Goal: Communication & Community: Answer question/provide support

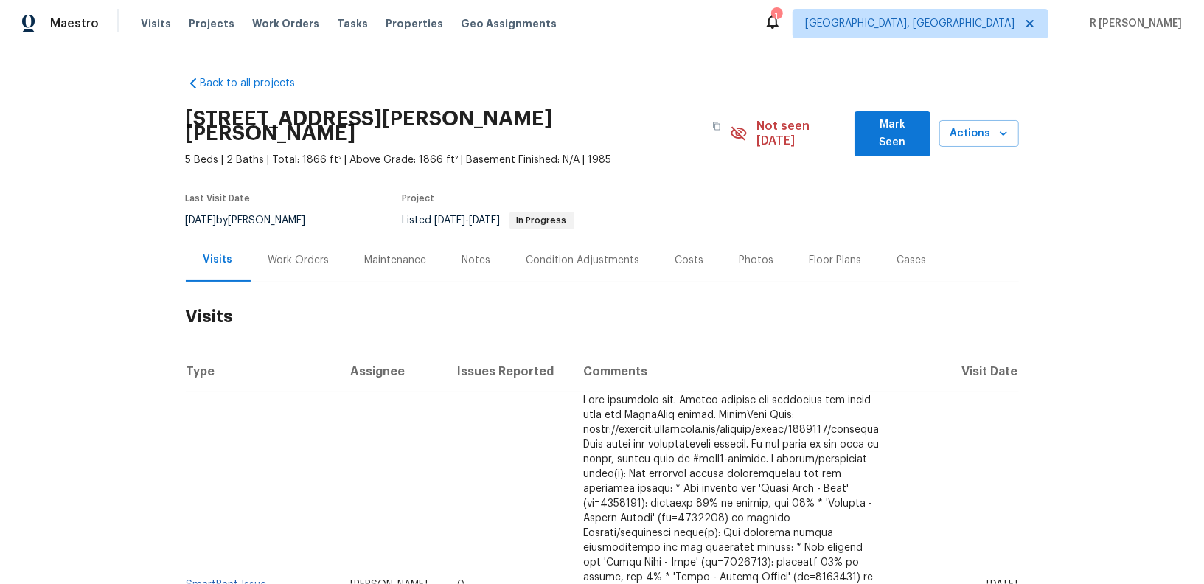
click at [278, 253] on div "Work Orders" at bounding box center [298, 260] width 61 height 15
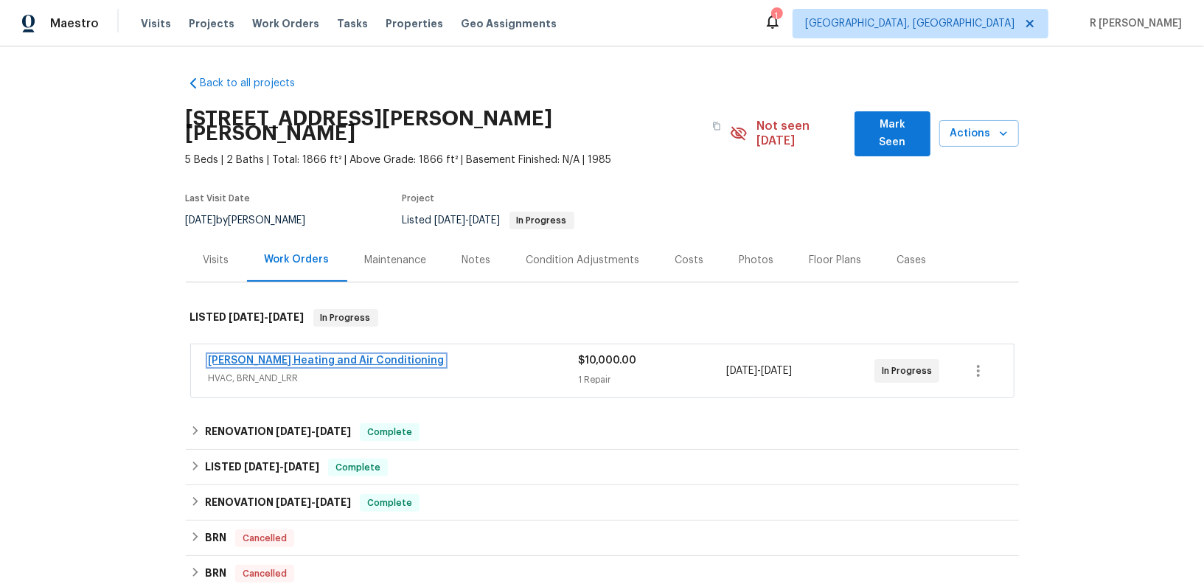
click at [280, 355] on link "Mayer Heating and Air Conditioning" at bounding box center [327, 360] width 236 height 10
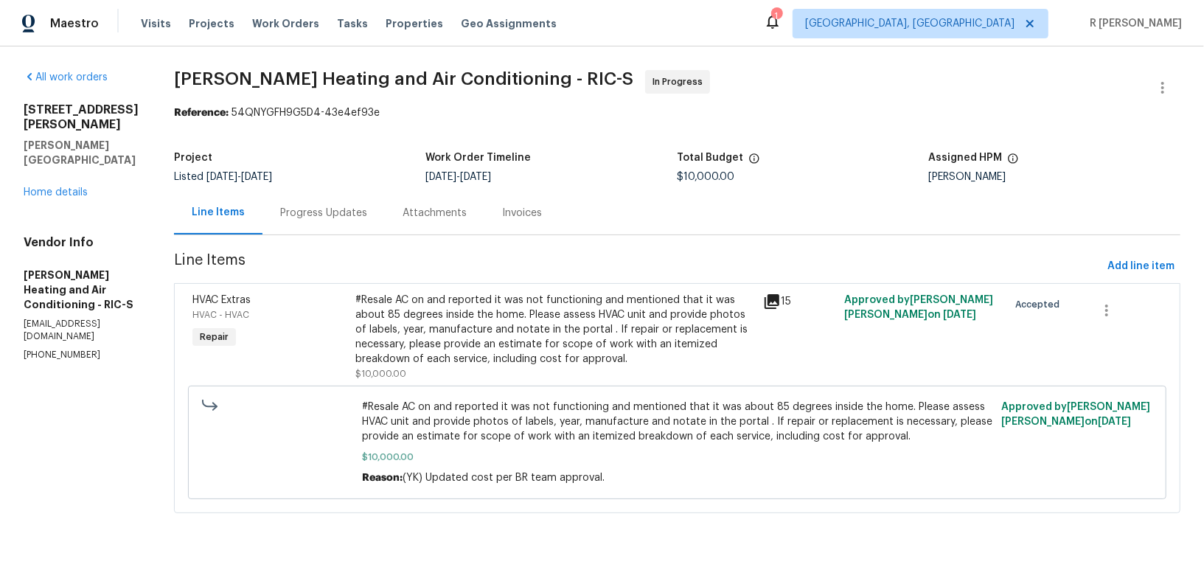
click at [325, 278] on span "Line Items" at bounding box center [637, 266] width 927 height 27
click at [327, 244] on section "Mayer Heating and Air Conditioning - RIC-S In Progress Reference: 54QNYGFH9G5D4…" at bounding box center [677, 300] width 1006 height 461
click at [301, 210] on div "Progress Updates" at bounding box center [323, 213] width 87 height 15
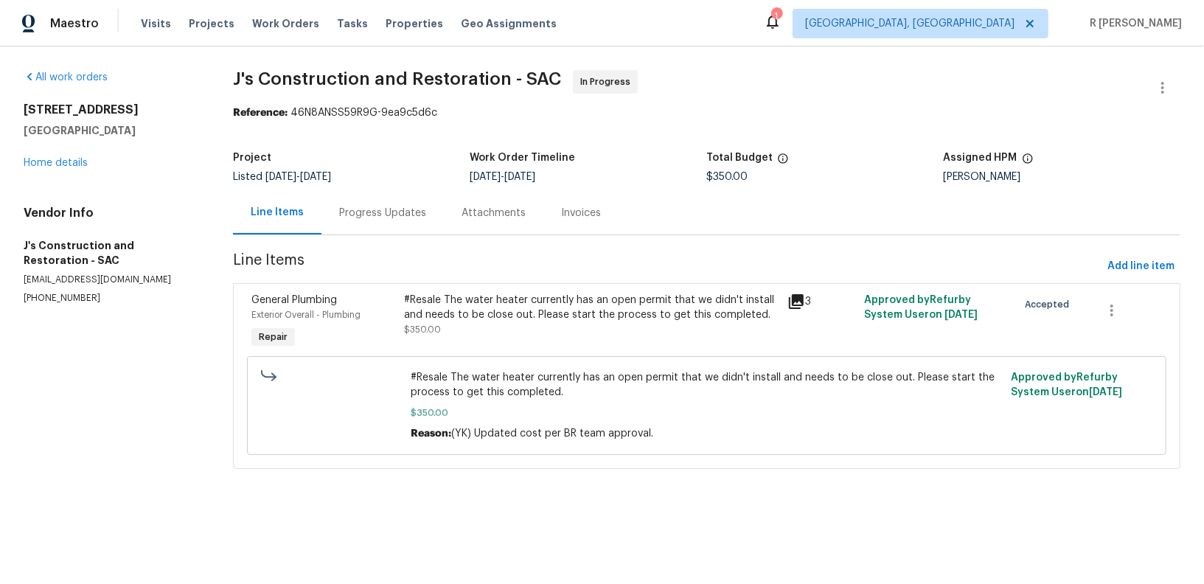
click at [378, 206] on div "Progress Updates" at bounding box center [382, 213] width 87 height 15
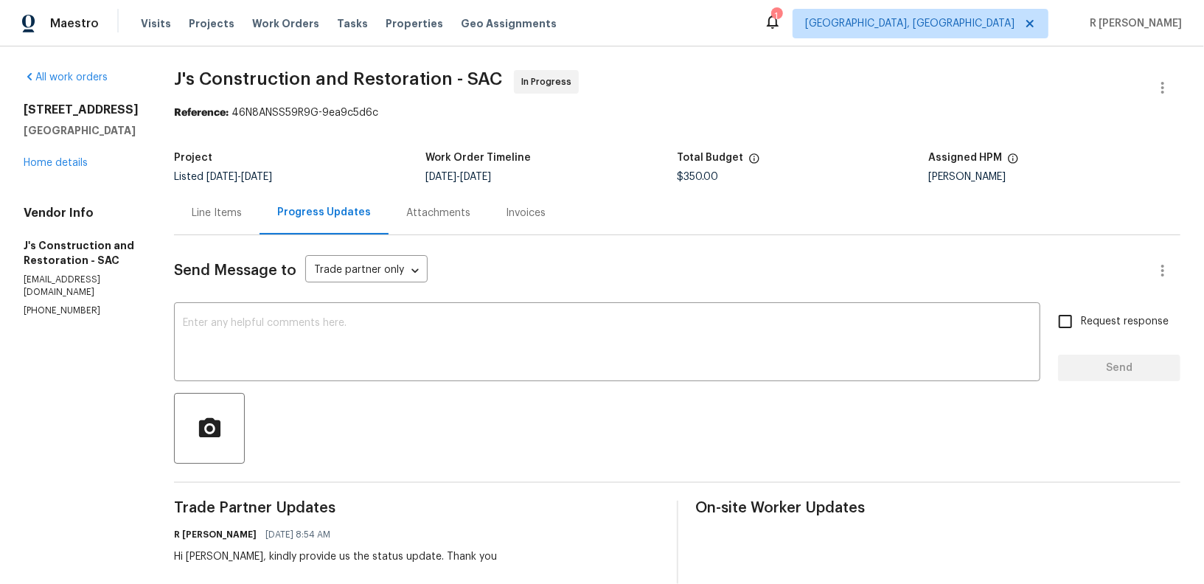
copy p "(916) 848-9554"
click at [772, 106] on div "Reference: 46N8ANSS59R9G-9ea9c5d6c" at bounding box center [677, 112] width 1006 height 15
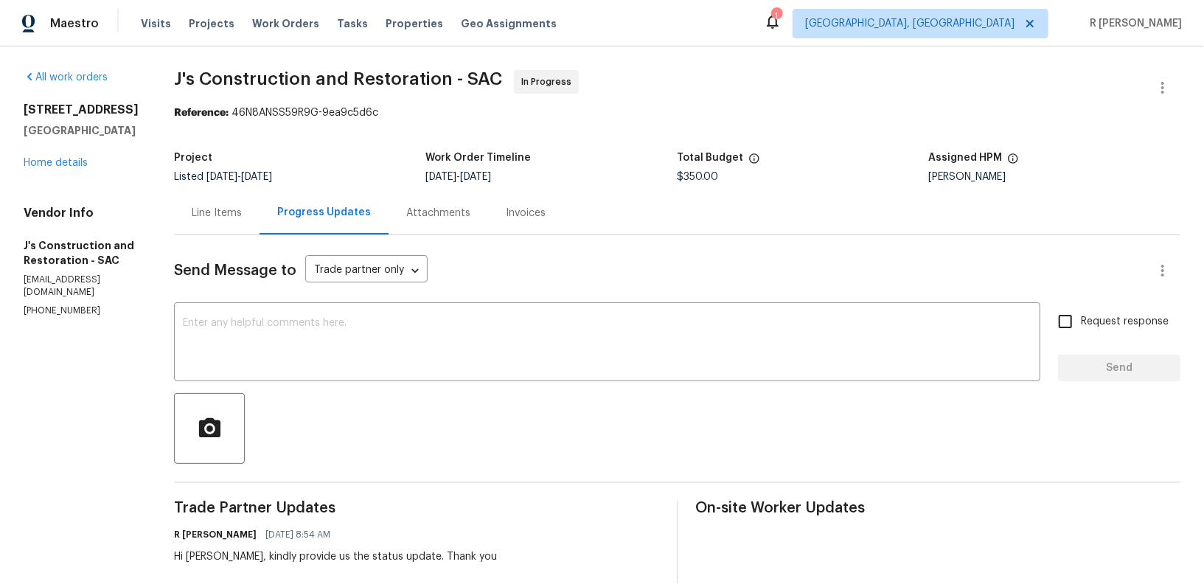
click at [60, 304] on p "[PHONE_NUMBER]" at bounding box center [81, 310] width 115 height 13
copy p "[PHONE_NUMBER]"
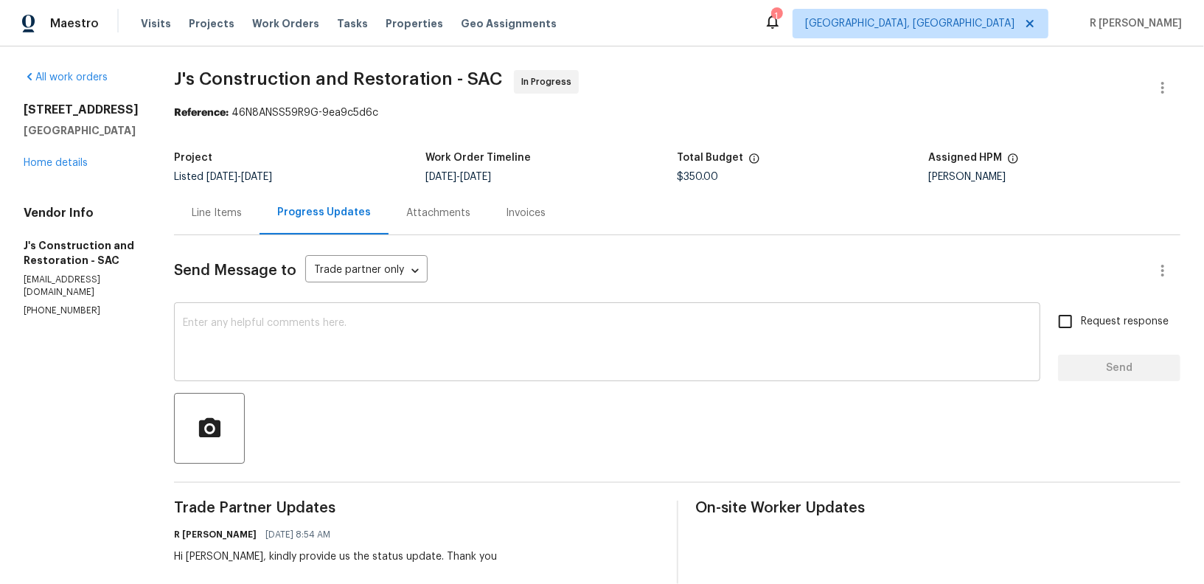
click at [506, 356] on textarea at bounding box center [607, 344] width 848 height 52
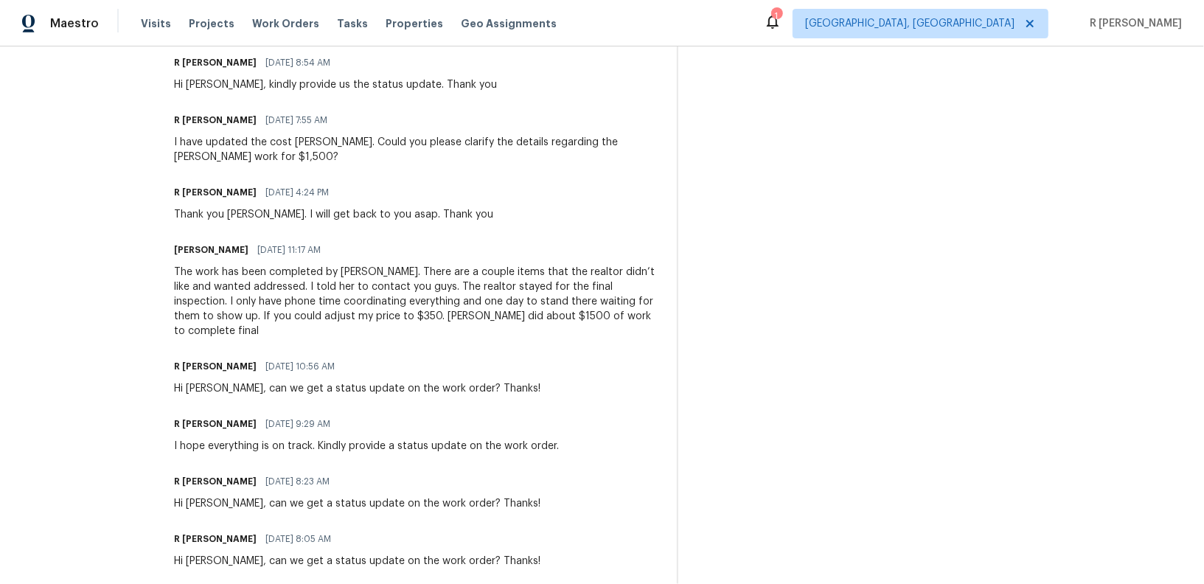
scroll to position [469, 0]
click at [496, 303] on div "The work has been completed by Gilmore. There are a couple items that the realt…" at bounding box center [416, 304] width 485 height 74
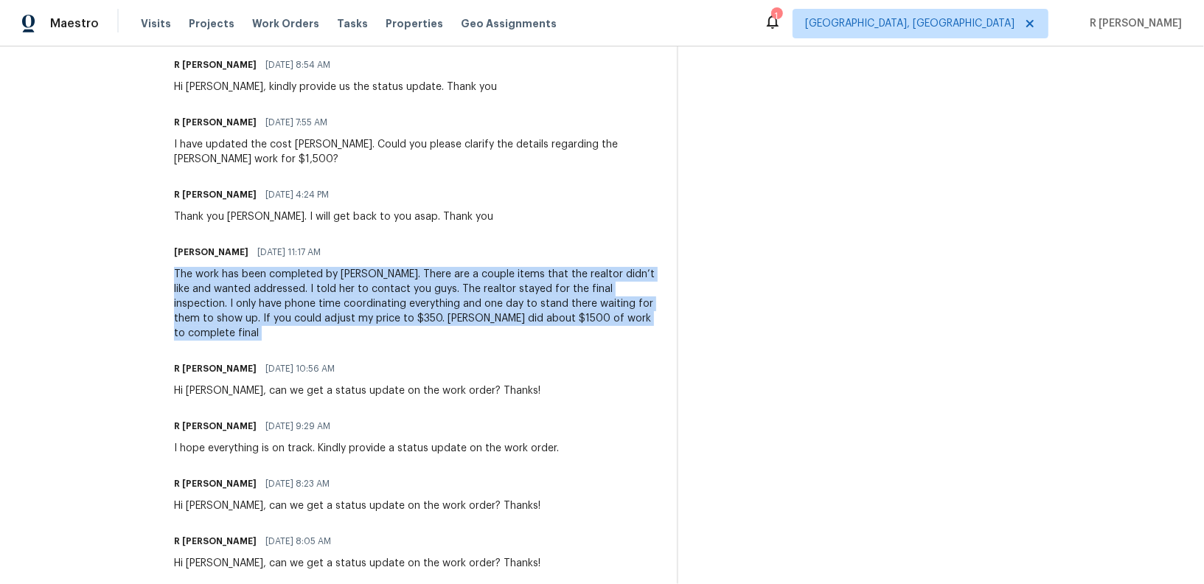
click at [496, 303] on div "The work has been completed by Gilmore. There are a couple items that the realt…" at bounding box center [416, 304] width 485 height 74
copy div "The work has been completed by Gilmore. There are a couple items that the realt…"
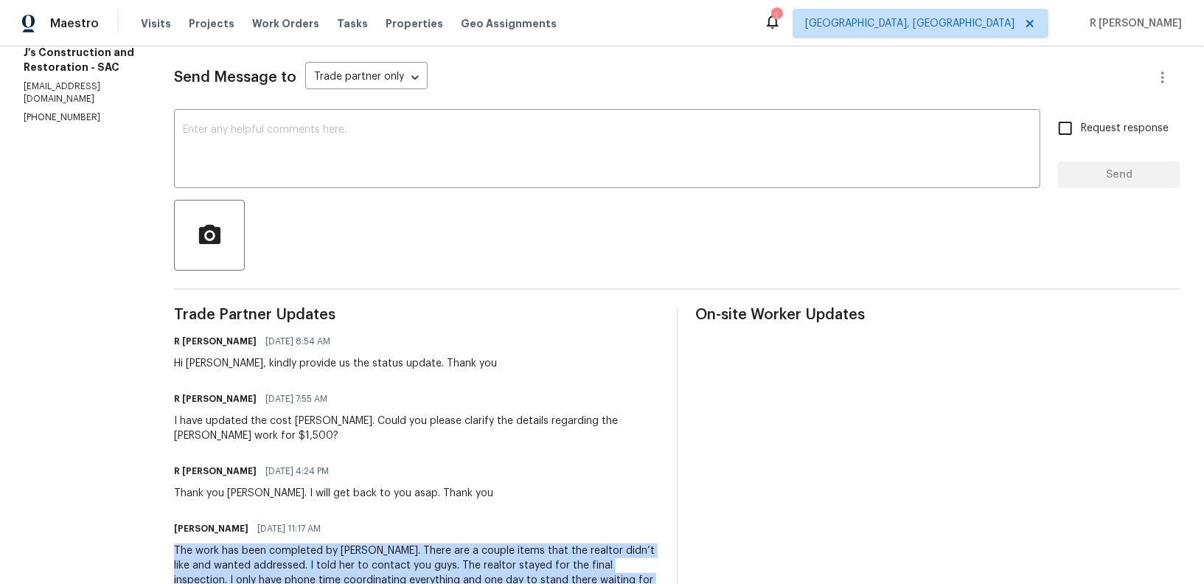
scroll to position [0, 0]
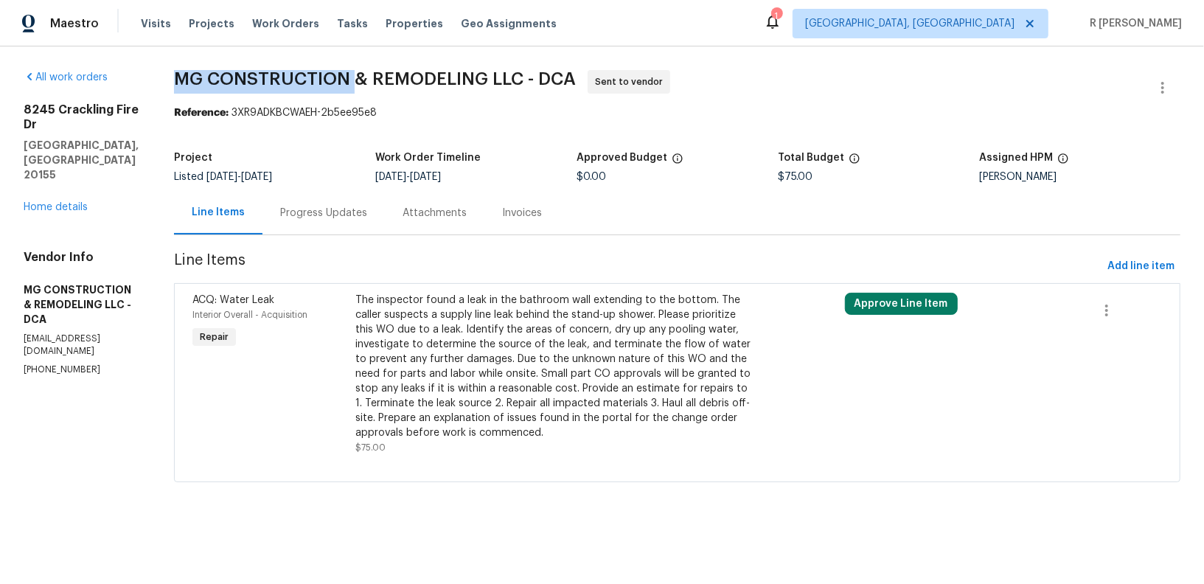
drag, startPoint x: 236, startPoint y: 87, endPoint x: 442, endPoint y: 97, distance: 206.6
click at [442, 97] on span "MG CONSTRUCTION & REMODELING LLC - DCA Sent to vendor" at bounding box center [659, 87] width 971 height 35
click at [362, 214] on div "Progress Updates" at bounding box center [323, 213] width 87 height 15
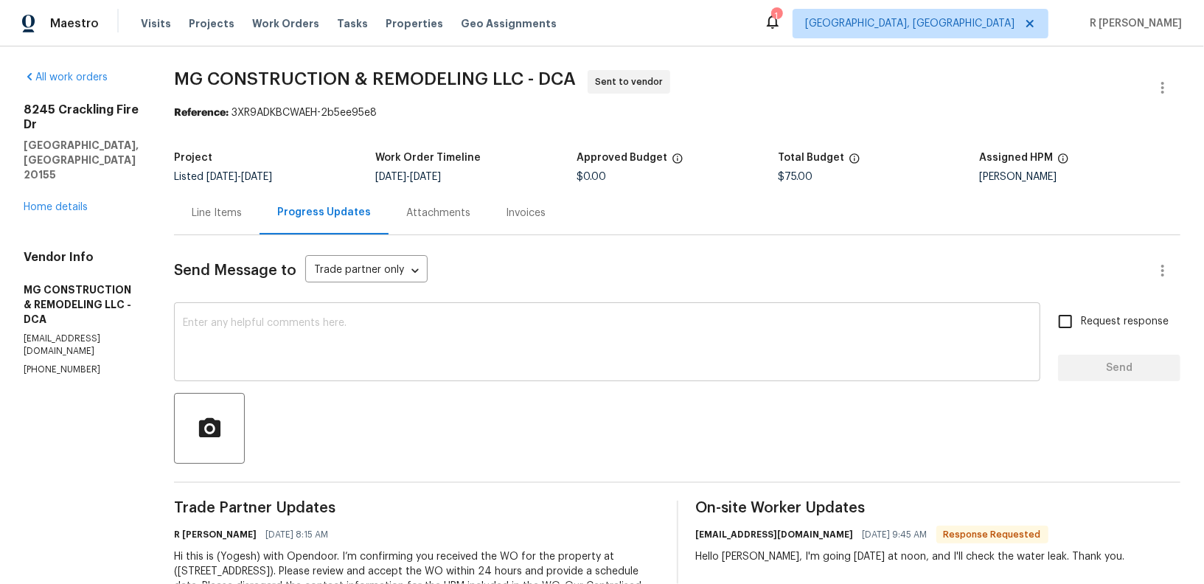
scroll to position [65, 0]
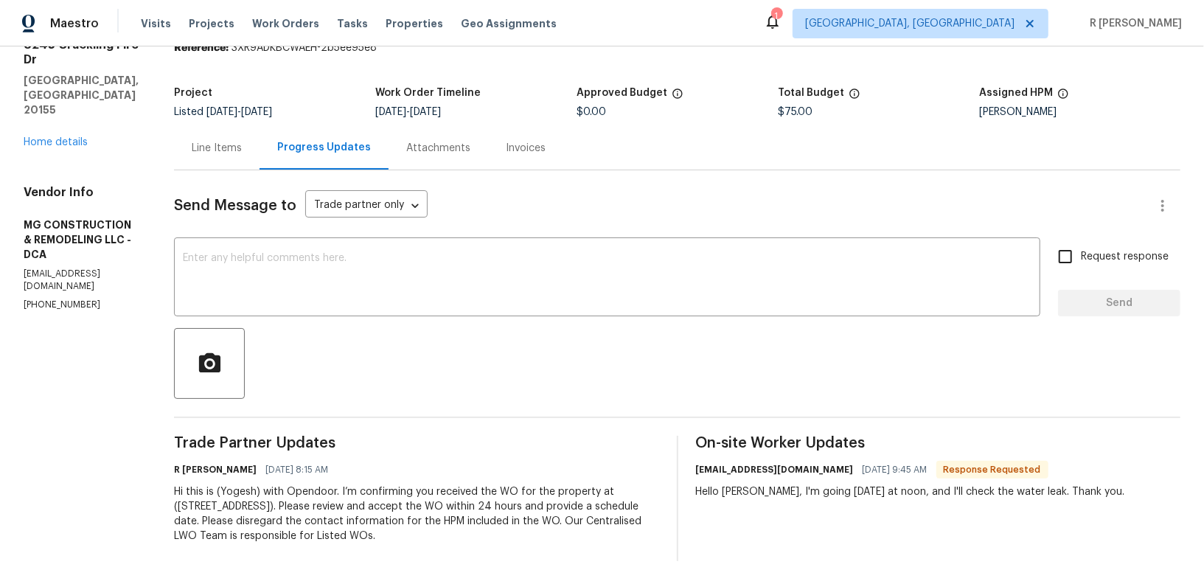
click at [829, 500] on div "On-site Worker Updates mgconstructionremodeling75@gmail.com 08/11/2025 9:45 AM …" at bounding box center [938, 498] width 485 height 125
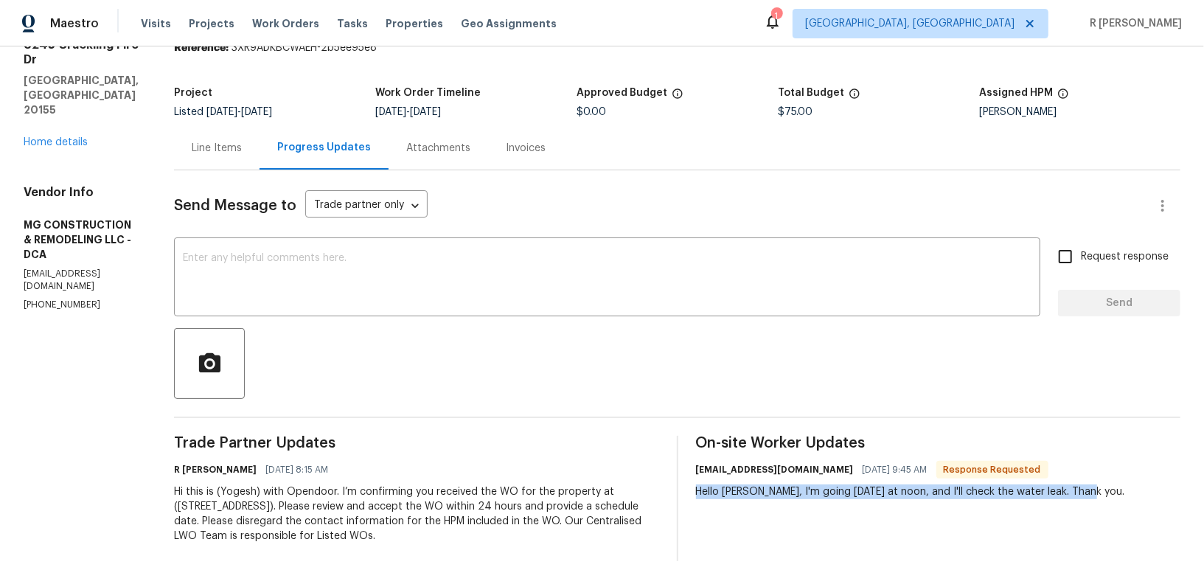
click at [811, 536] on div "On-site Worker Updates mgconstructionremodeling75@gmail.com 08/11/2025 9:45 AM …" at bounding box center [938, 498] width 485 height 125
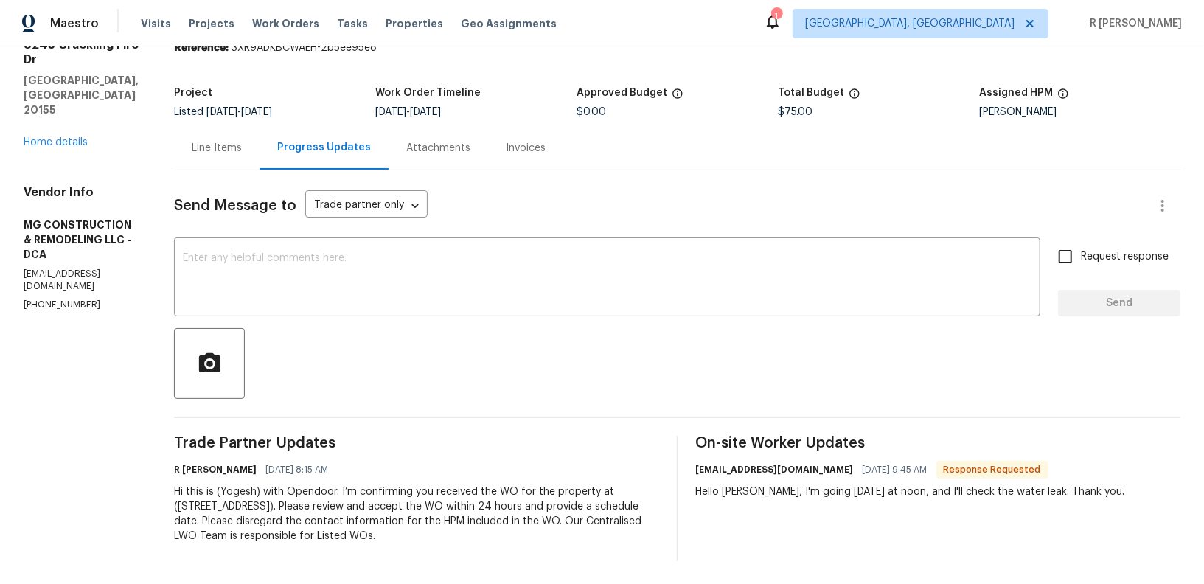
scroll to position [0, 0]
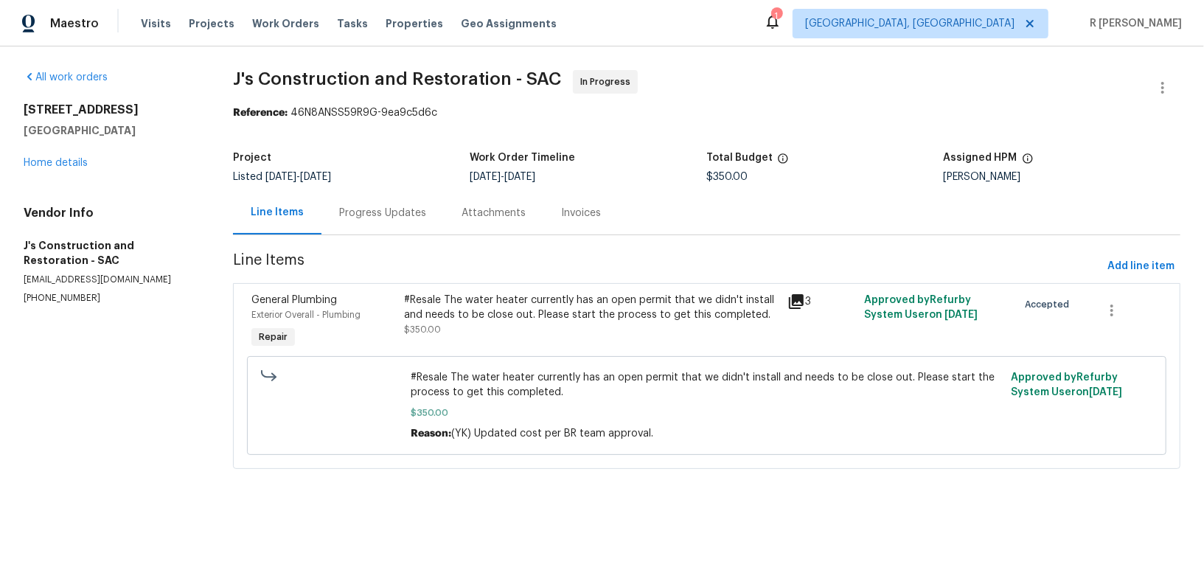
click at [255, 217] on div "Line Items" at bounding box center [277, 212] width 53 height 15
click at [1110, 307] on icon "button" at bounding box center [1112, 310] width 18 height 18
click at [1126, 315] on li "Cancel" at bounding box center [1122, 310] width 57 height 24
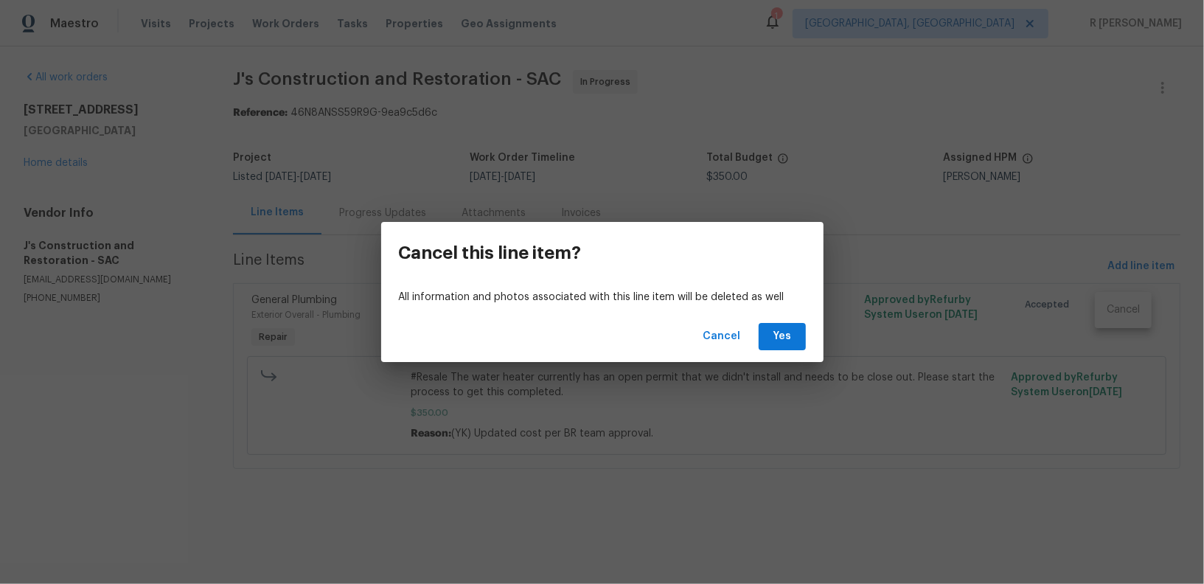
click at [807, 339] on div "Cancel Yes" at bounding box center [602, 336] width 442 height 51
click at [772, 334] on span "Yes" at bounding box center [782, 336] width 24 height 18
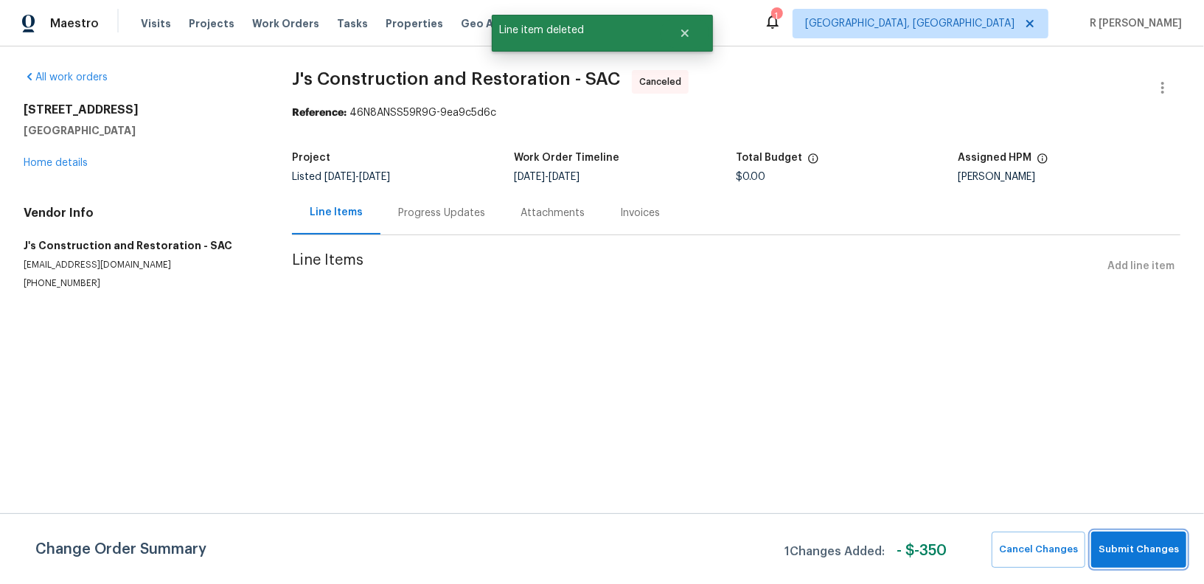
click at [1141, 551] on span "Submit Changes" at bounding box center [1138, 549] width 80 height 17
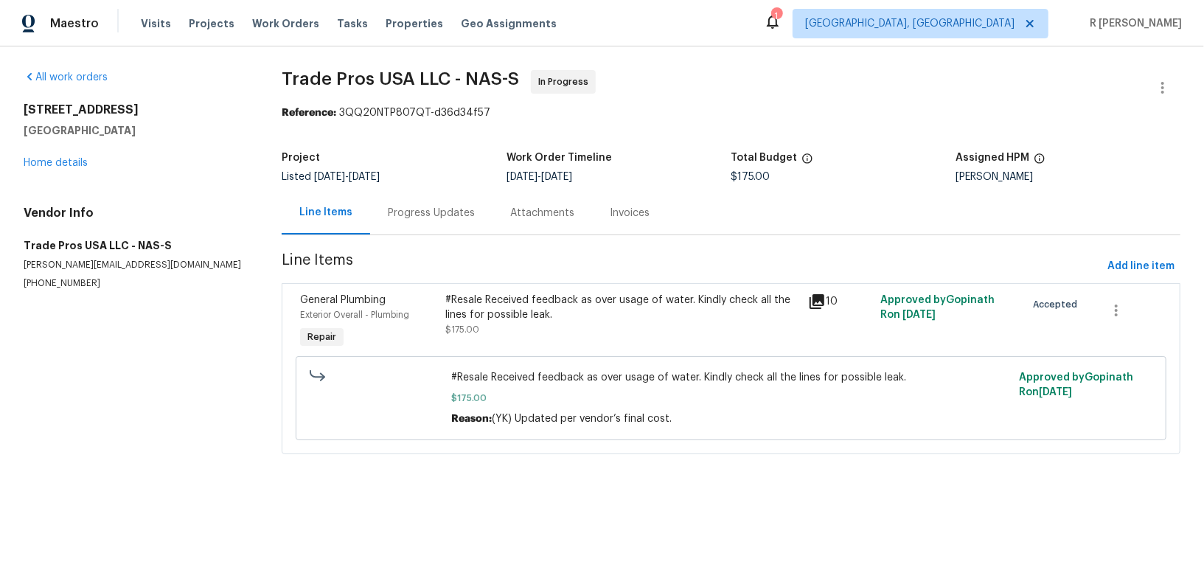
click at [52, 283] on p "[PHONE_NUMBER]" at bounding box center [135, 283] width 223 height 13
copy p "[PHONE_NUMBER]"
click at [437, 244] on section "Trade Pros USA LLC - NAS-S In Progress Reference: 3QQ20NTP807QT-d36d34f57 Proje…" at bounding box center [731, 271] width 898 height 402
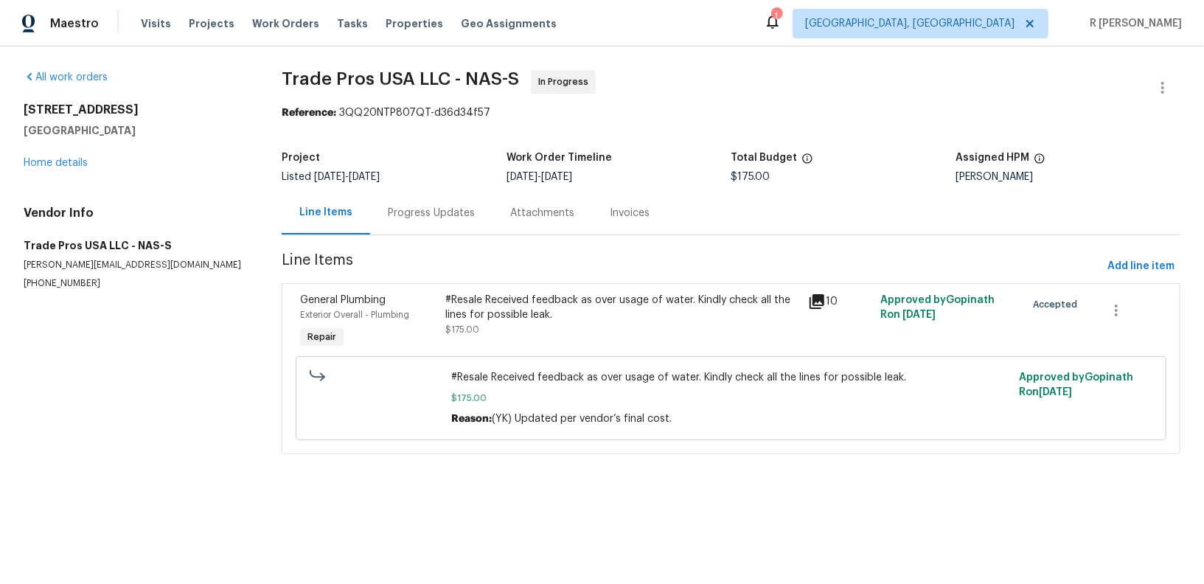
click at [431, 232] on div "Progress Updates" at bounding box center [431, 212] width 122 height 43
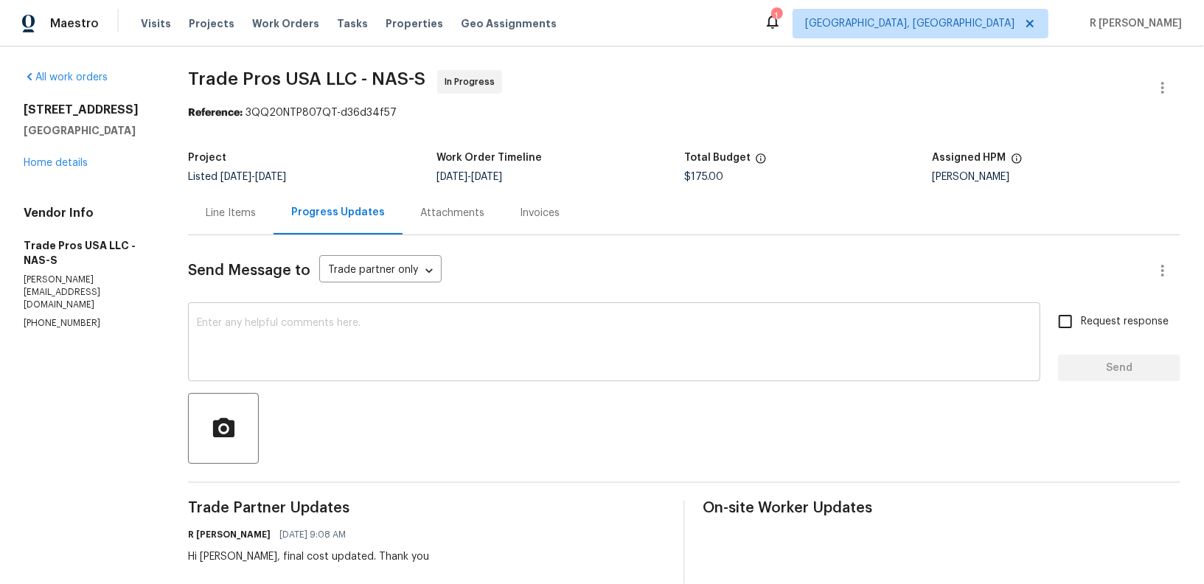
click at [352, 374] on div "x ​" at bounding box center [614, 343] width 852 height 75
click at [1162, 74] on button "button" at bounding box center [1162, 87] width 35 height 35
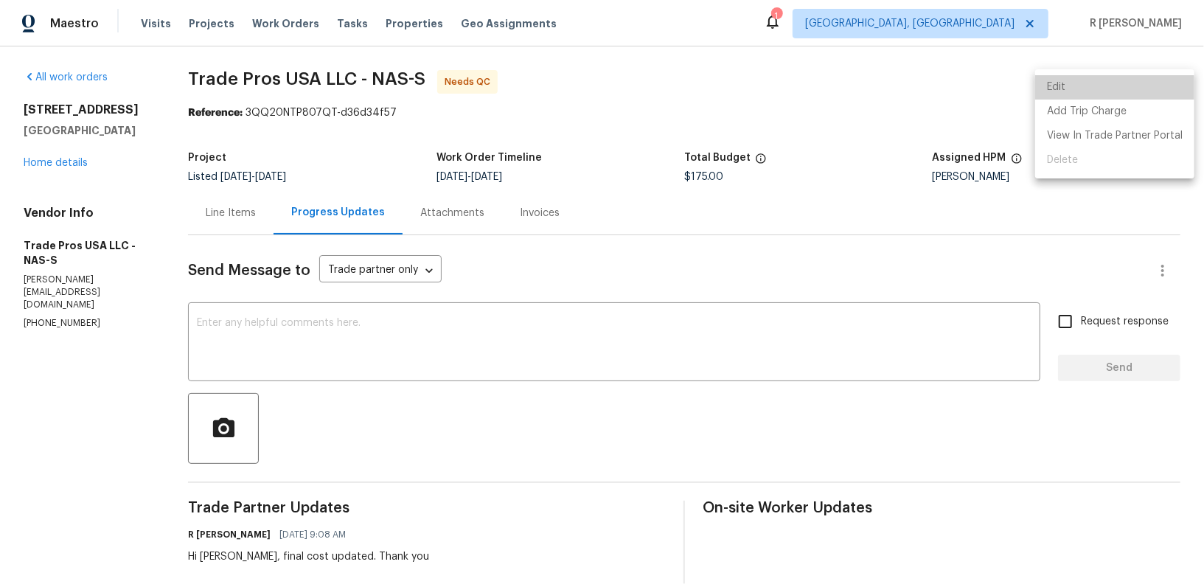
click at [1125, 77] on li "Edit" at bounding box center [1114, 87] width 159 height 24
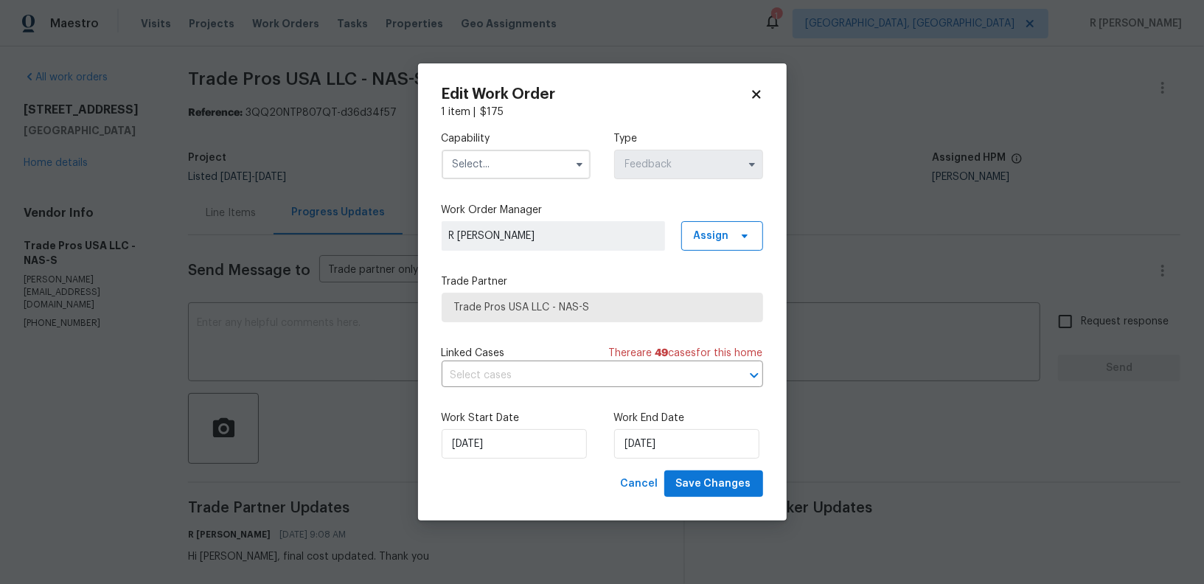
click at [513, 150] on input "text" at bounding box center [515, 164] width 149 height 29
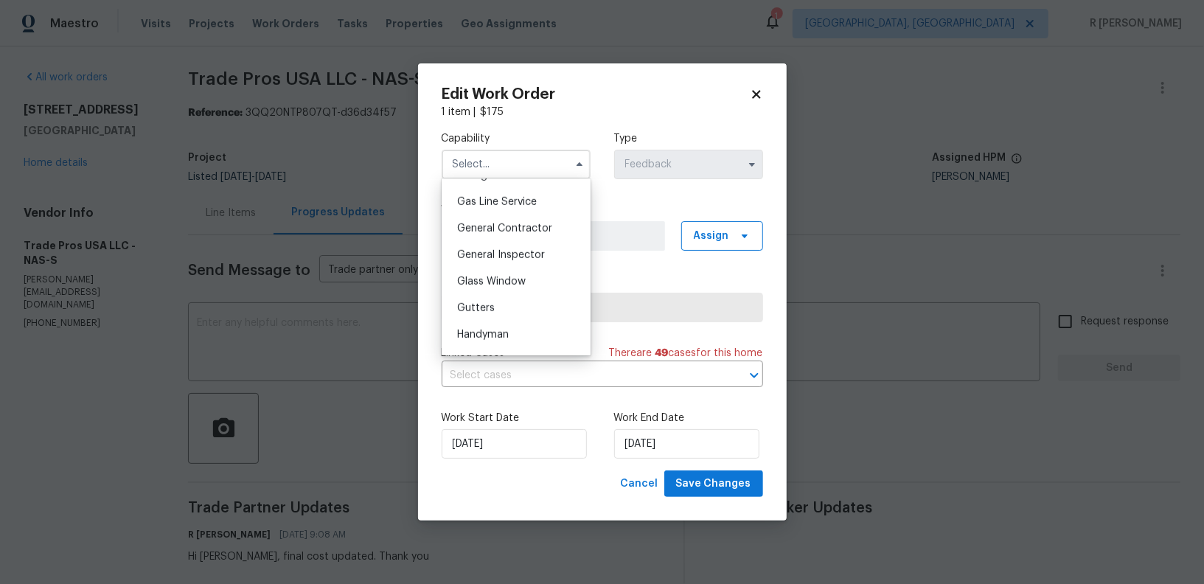
scroll to position [660, 0]
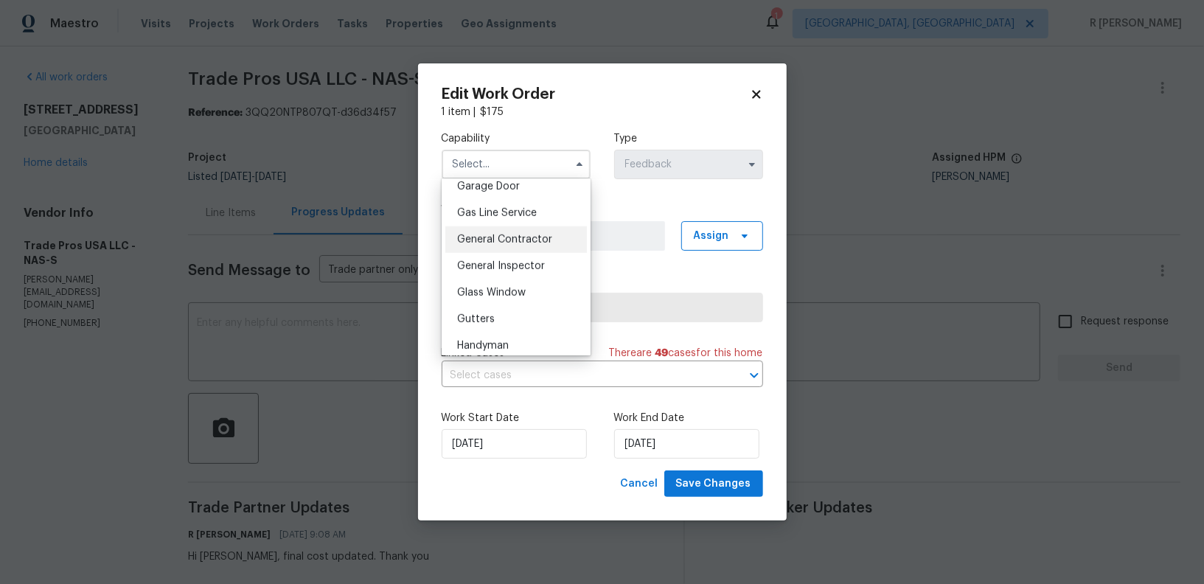
click at [512, 251] on div "General Contractor" at bounding box center [516, 239] width 142 height 27
type input "General Contractor"
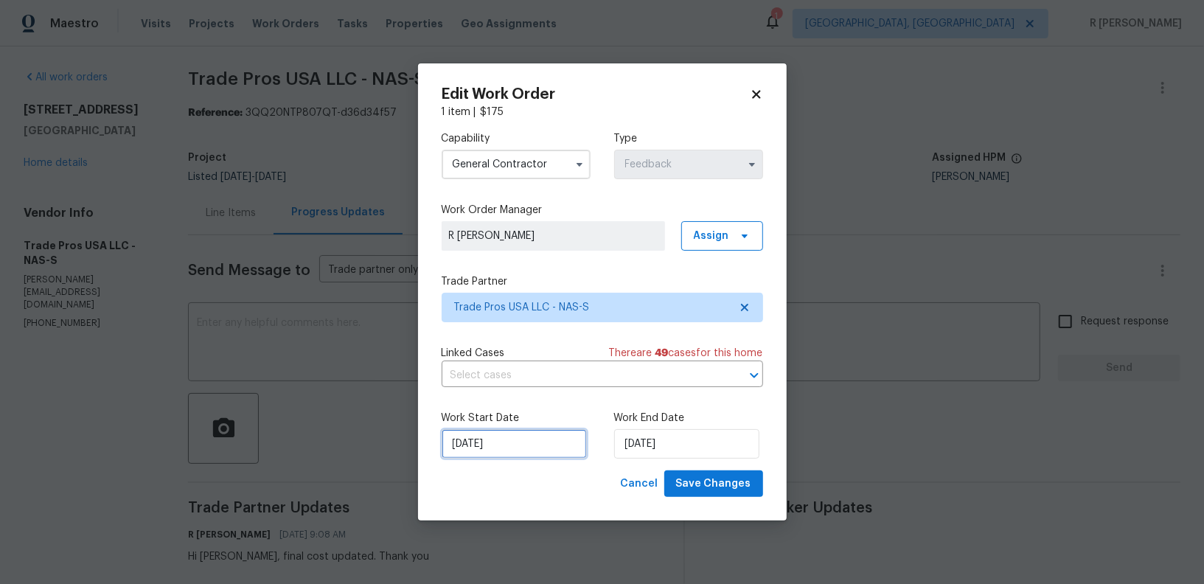
click at [489, 450] on input "07/08/2025" at bounding box center [513, 443] width 145 height 29
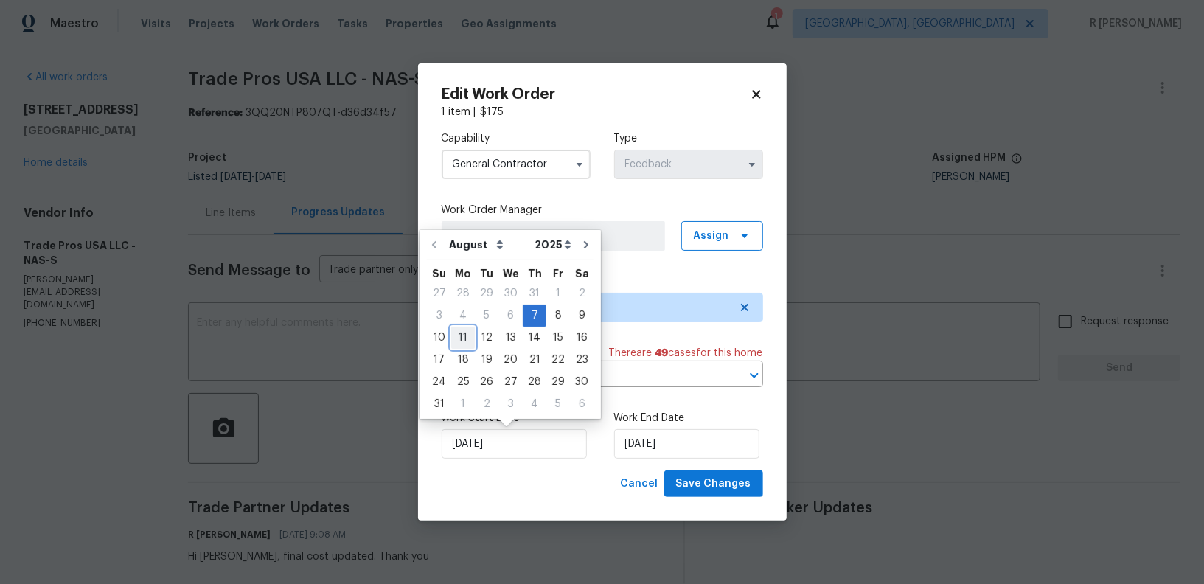
click at [455, 336] on div "11" at bounding box center [463, 337] width 24 height 21
type input "11/08/2025"
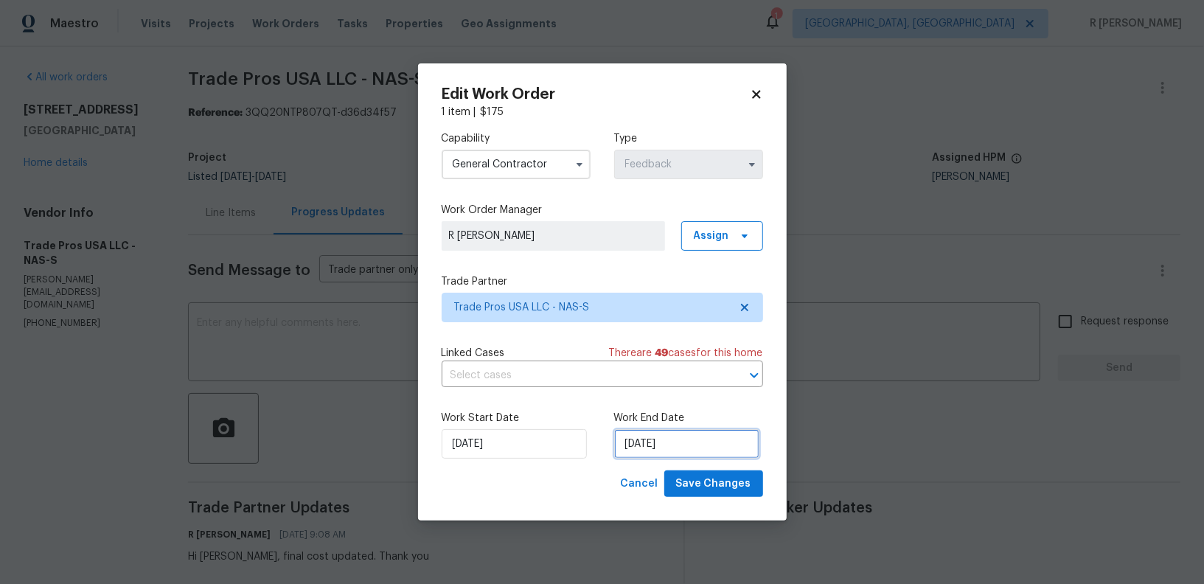
click at [646, 453] on input "11/08/2025" at bounding box center [686, 443] width 145 height 29
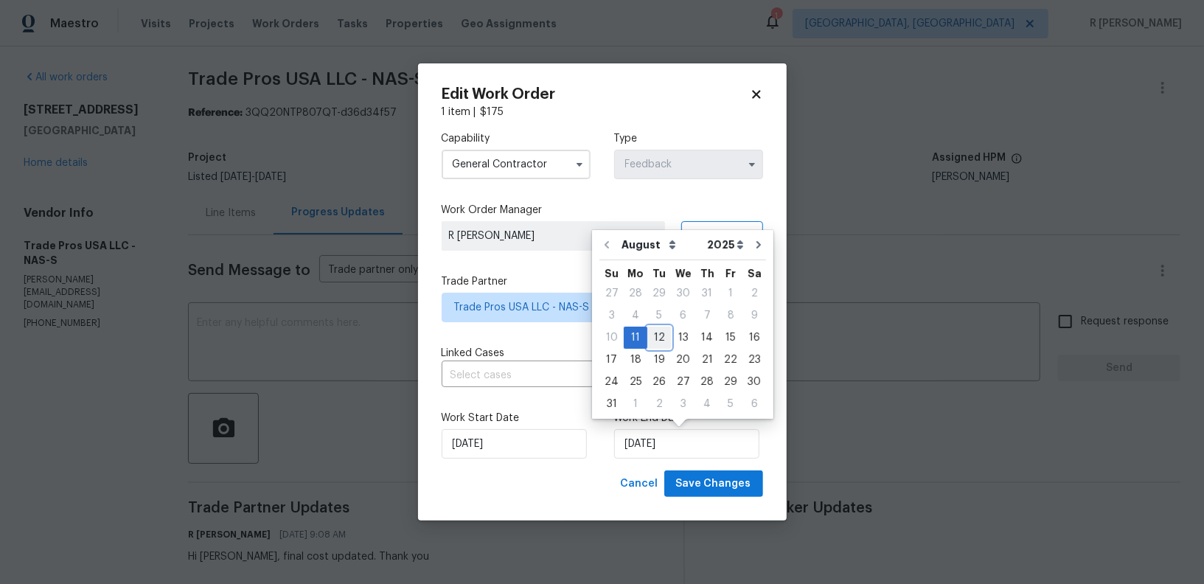
click at [652, 334] on div "12" at bounding box center [659, 337] width 24 height 21
type input "12/08/2025"
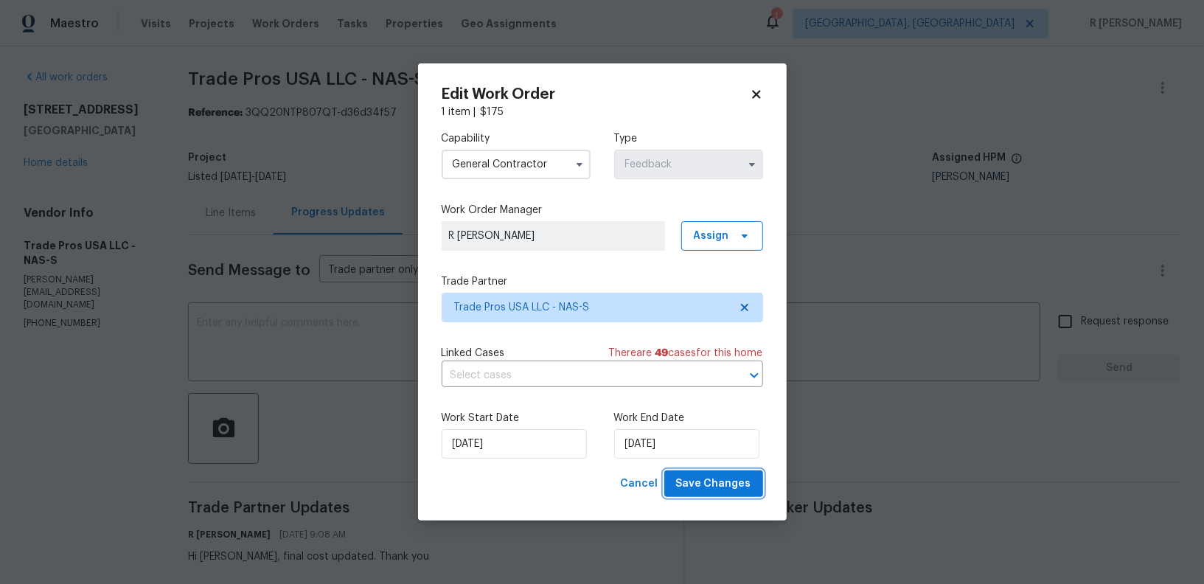
click at [701, 477] on span "Save Changes" at bounding box center [713, 484] width 75 height 18
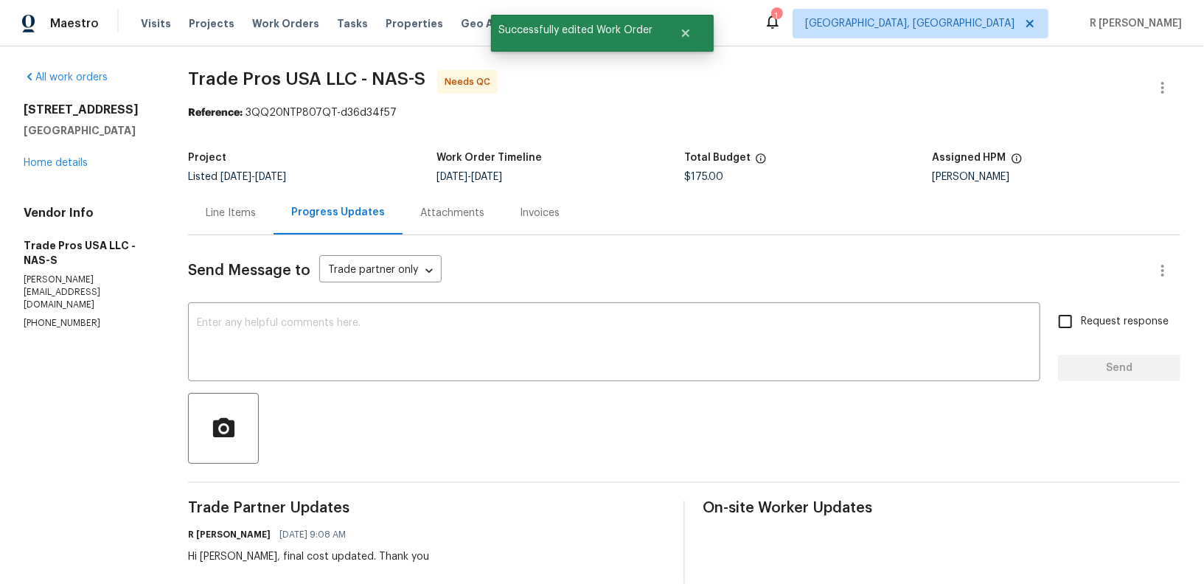
click at [232, 210] on div "Line Items" at bounding box center [231, 213] width 50 height 15
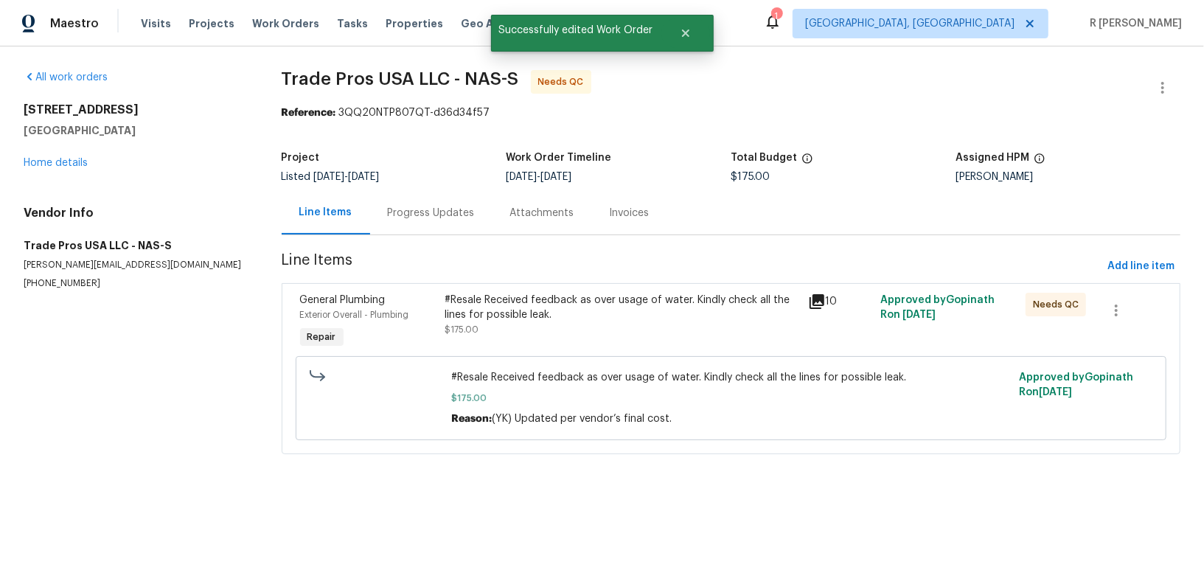
click at [536, 318] on div "#Resale Received feedback as over usage of water. Kindly check all the lines fo…" at bounding box center [621, 307] width 354 height 29
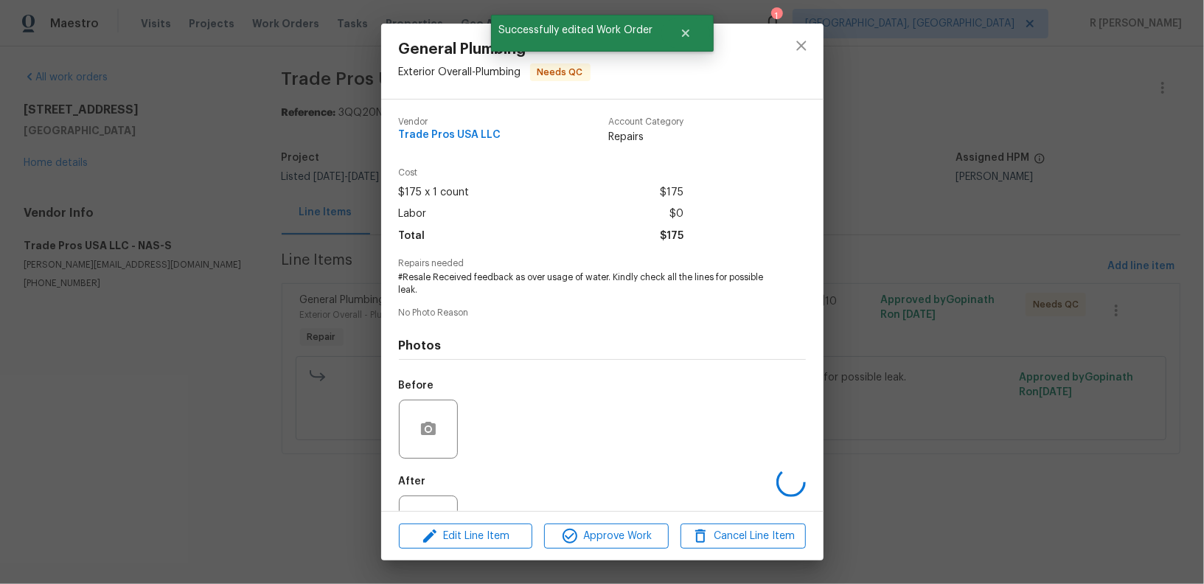
scroll to position [57, 0]
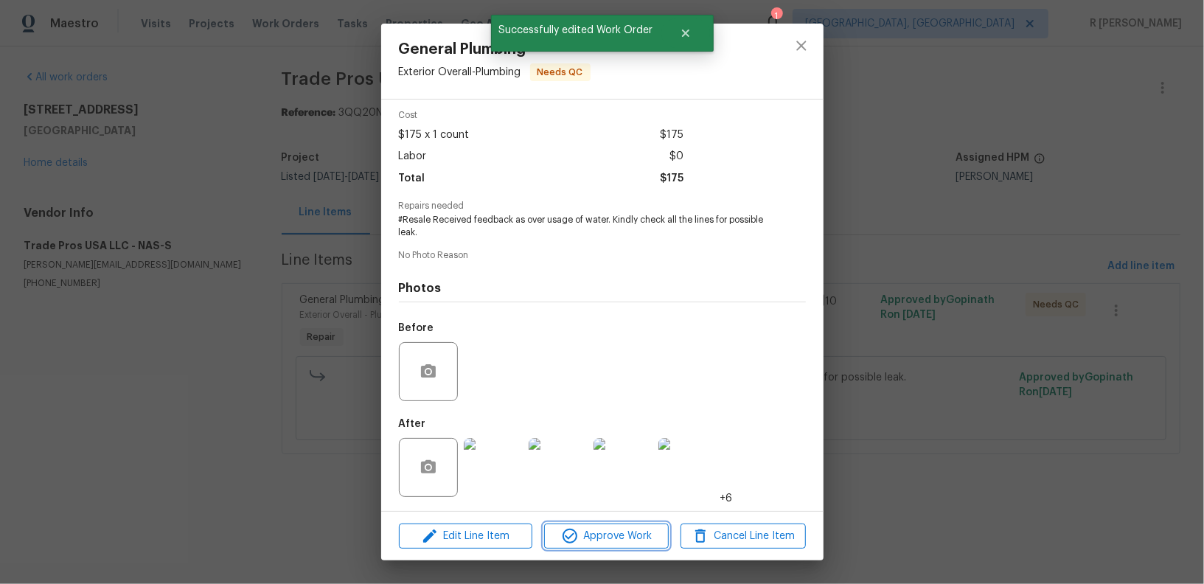
click at [585, 532] on span "Approve Work" at bounding box center [606, 536] width 116 height 18
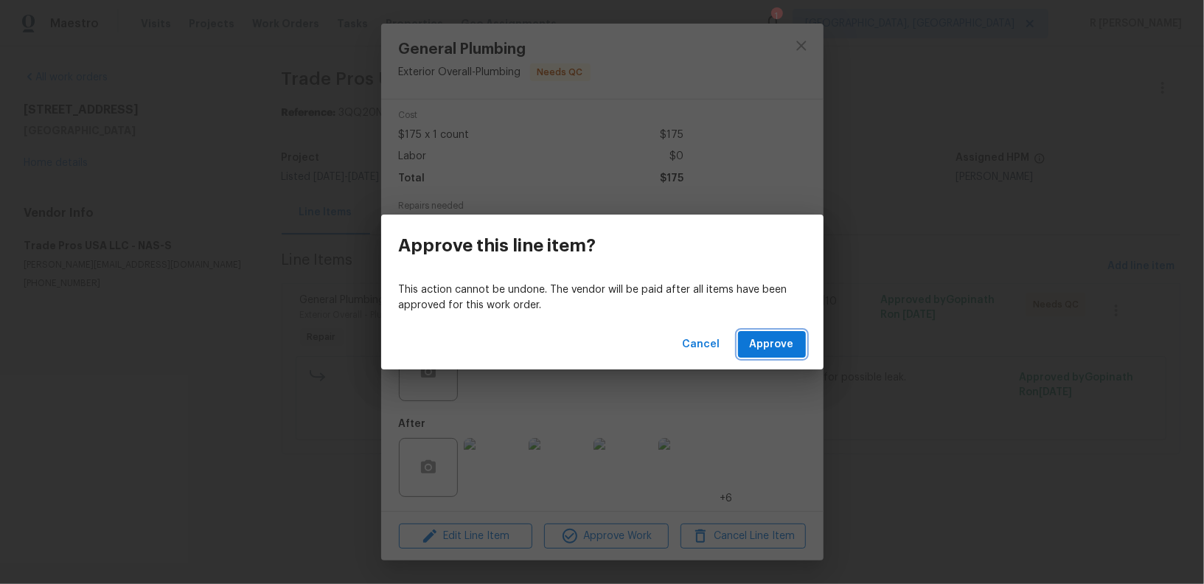
click at [775, 340] on span "Approve" at bounding box center [772, 344] width 44 height 18
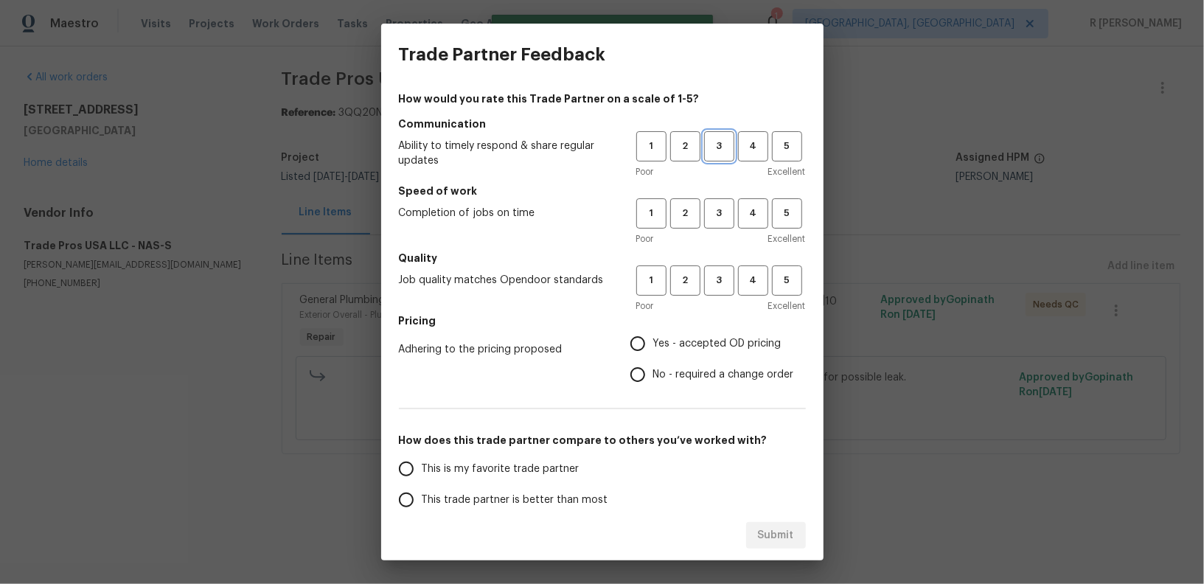
click at [720, 150] on span "3" at bounding box center [718, 146] width 27 height 17
click at [730, 214] on span "3" at bounding box center [718, 213] width 27 height 17
click at [730, 262] on h5 "Quality" at bounding box center [602, 258] width 407 height 15
click at [729, 275] on span "3" at bounding box center [718, 280] width 27 height 17
click at [683, 347] on span "Yes - accepted OD pricing" at bounding box center [717, 343] width 128 height 15
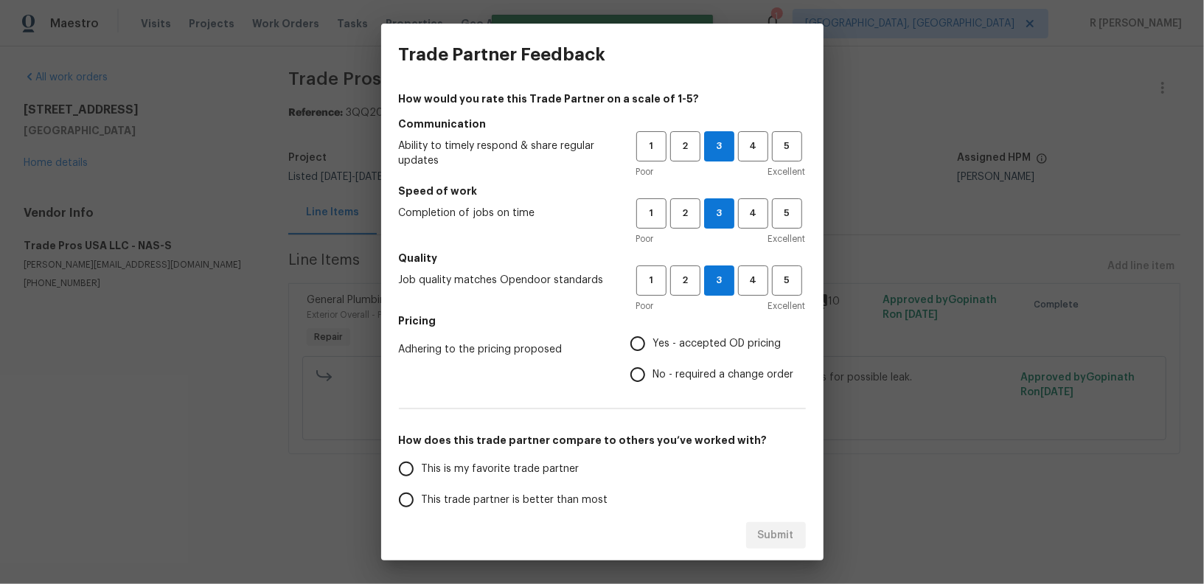
click at [653, 347] on input "Yes - accepted OD pricing" at bounding box center [637, 343] width 31 height 31
radio input "true"
click at [510, 499] on span "This trade partner is better than most" at bounding box center [515, 499] width 186 height 15
click at [422, 499] on input "This trade partner is better than most" at bounding box center [406, 499] width 31 height 31
radio input "false"
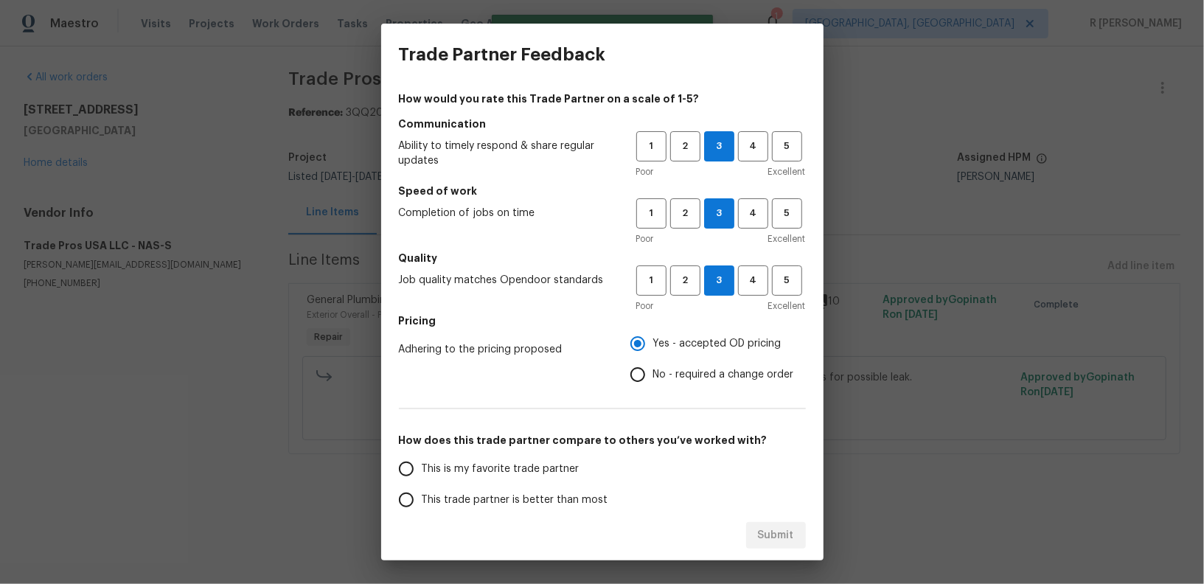
scroll to position [5, 0]
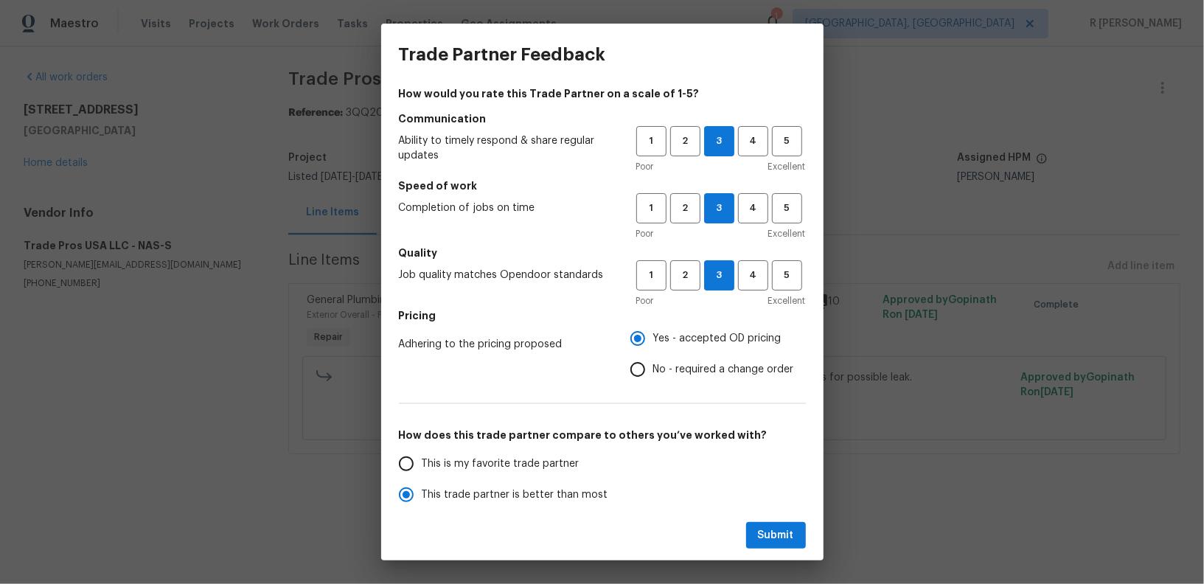
click at [708, 360] on label "No - required a change order" at bounding box center [708, 369] width 172 height 31
click at [653, 360] on input "No - required a change order" at bounding box center [637, 369] width 31 height 31
radio input "false"
radio input "true"
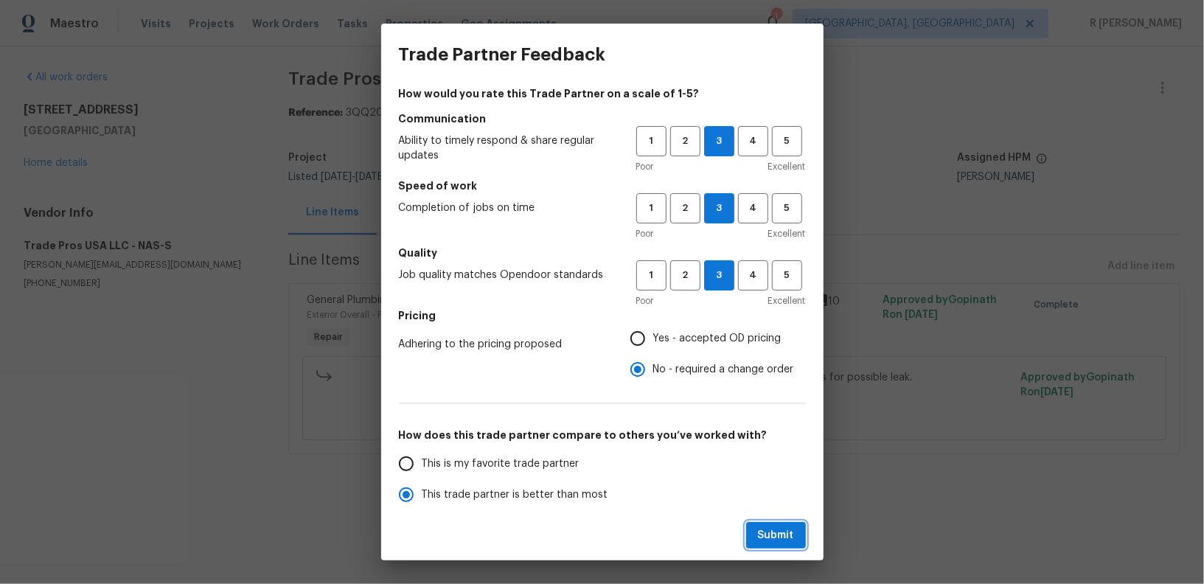
click at [792, 528] on span "Submit" at bounding box center [776, 535] width 36 height 18
radio input "false"
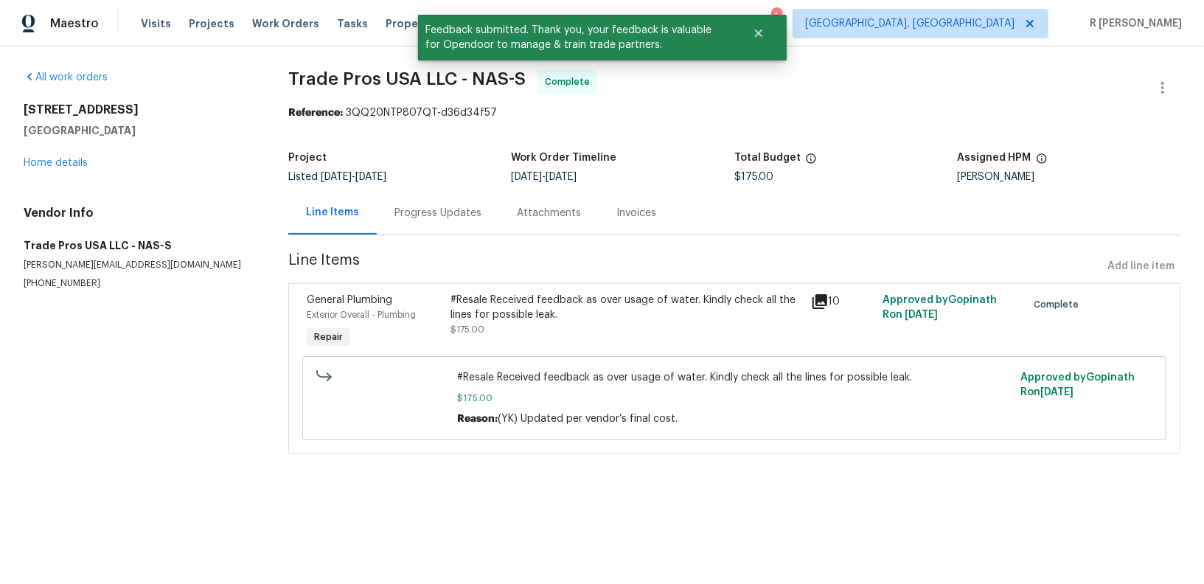
click at [443, 204] on div "Progress Updates" at bounding box center [438, 212] width 122 height 43
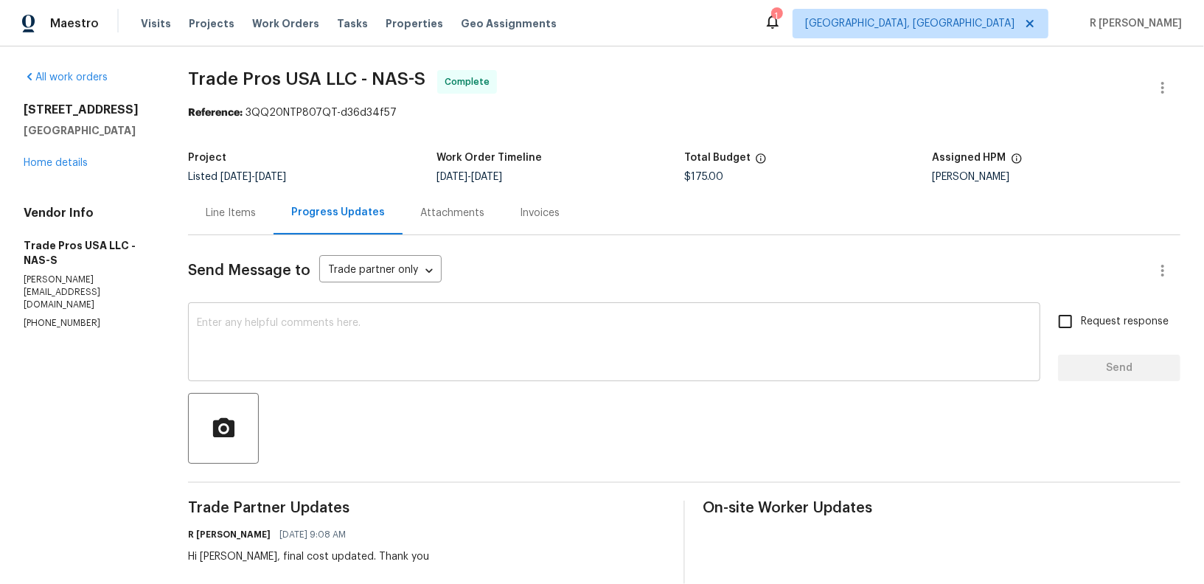
click at [455, 372] on div "x ​" at bounding box center [614, 343] width 852 height 75
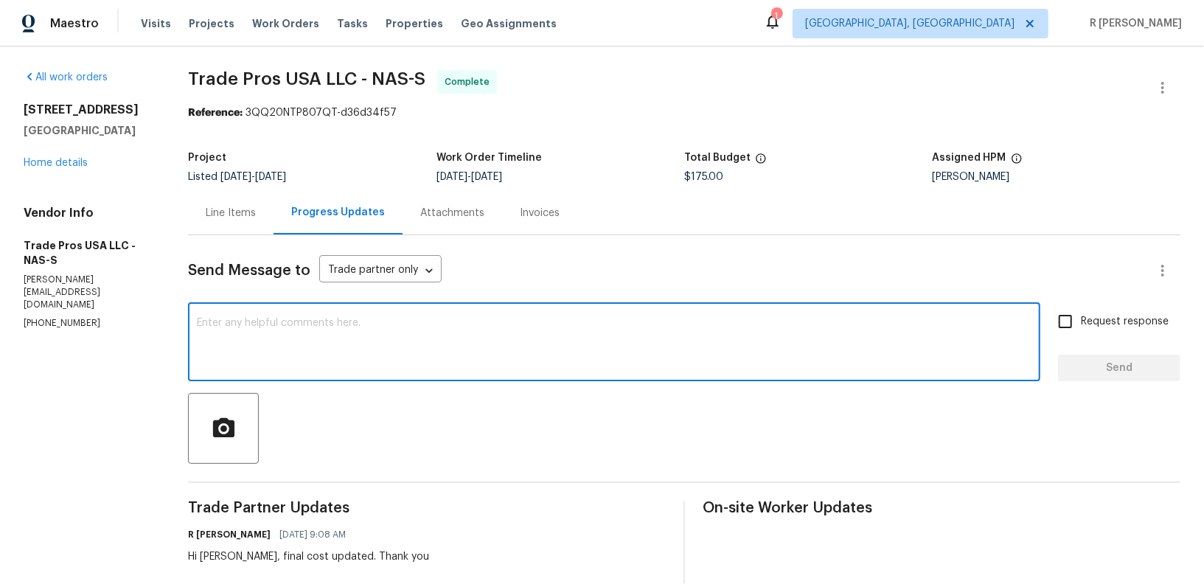
paste textarea "Hi Team, the work order has been approved. Kindly upload the detailed invoice. …"
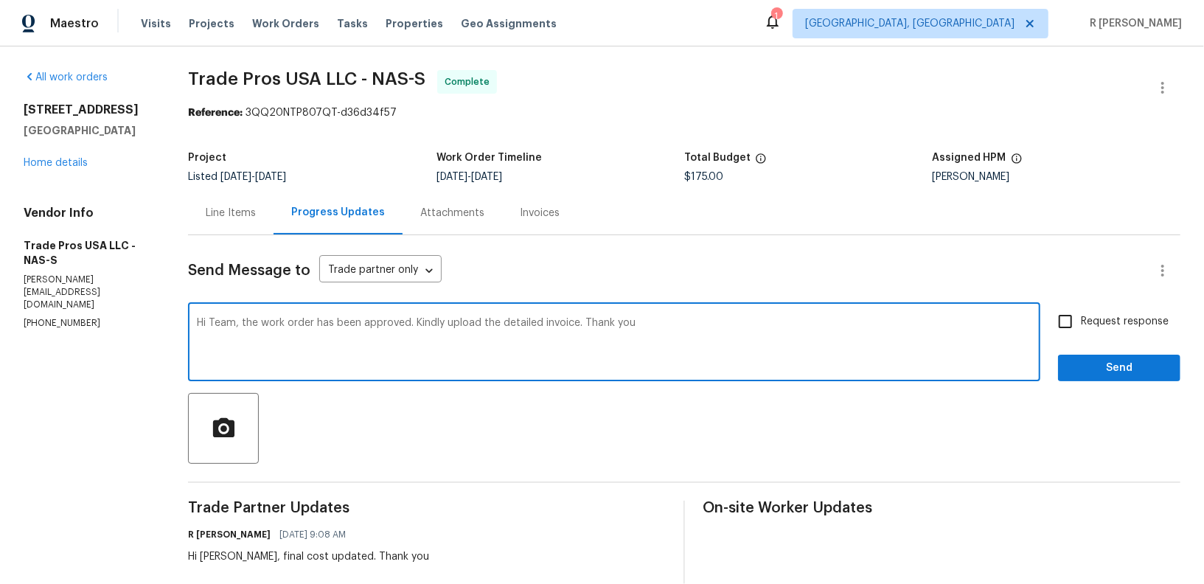
type textarea "Hi Team, the work order has been approved. Kindly upload the detailed invoice. …"
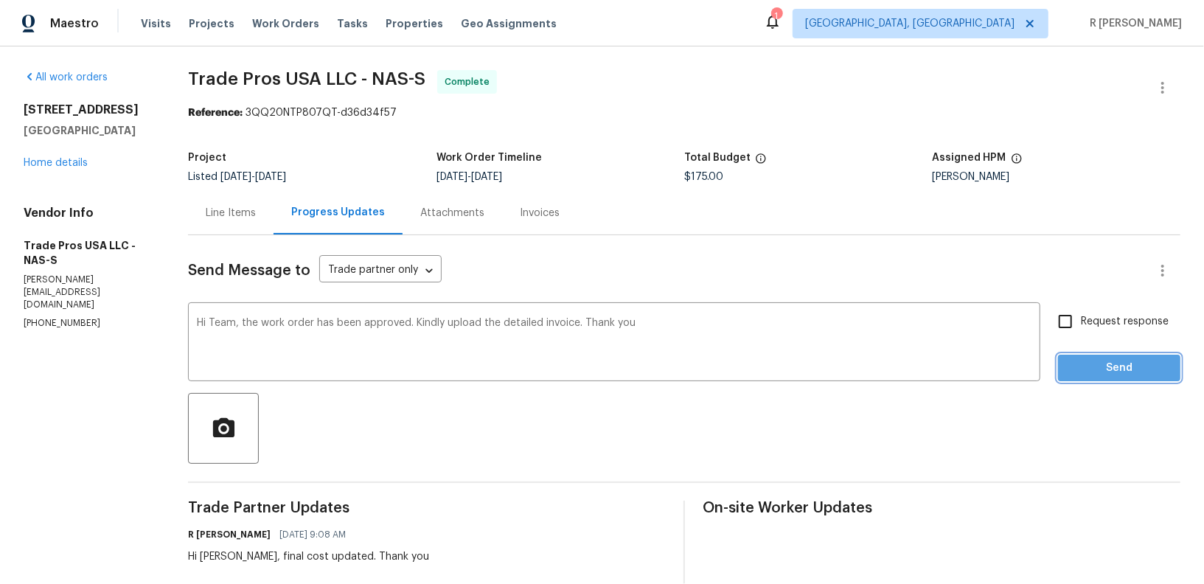
click at [1127, 359] on span "Send" at bounding box center [1118, 368] width 99 height 18
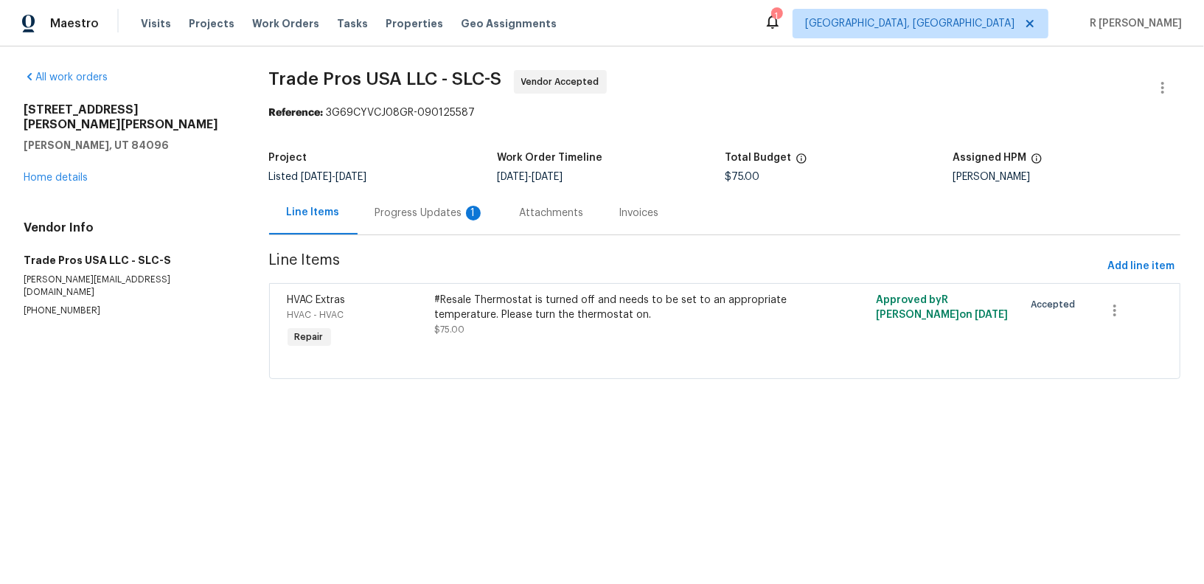
click at [433, 215] on div "Progress Updates 1" at bounding box center [429, 213] width 109 height 15
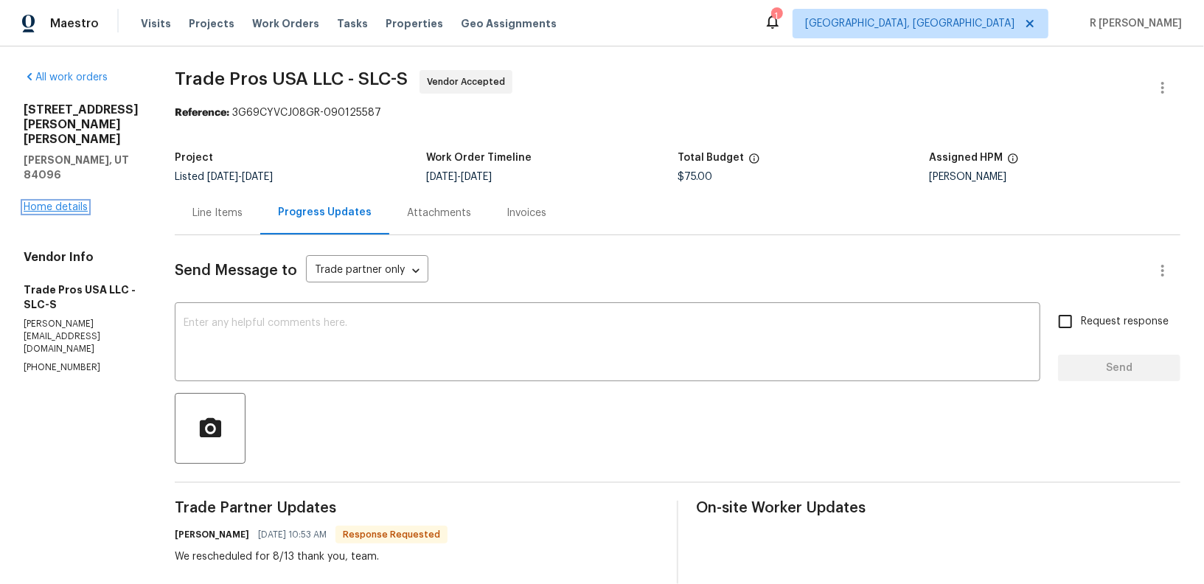
click at [52, 202] on link "Home details" at bounding box center [56, 207] width 64 height 10
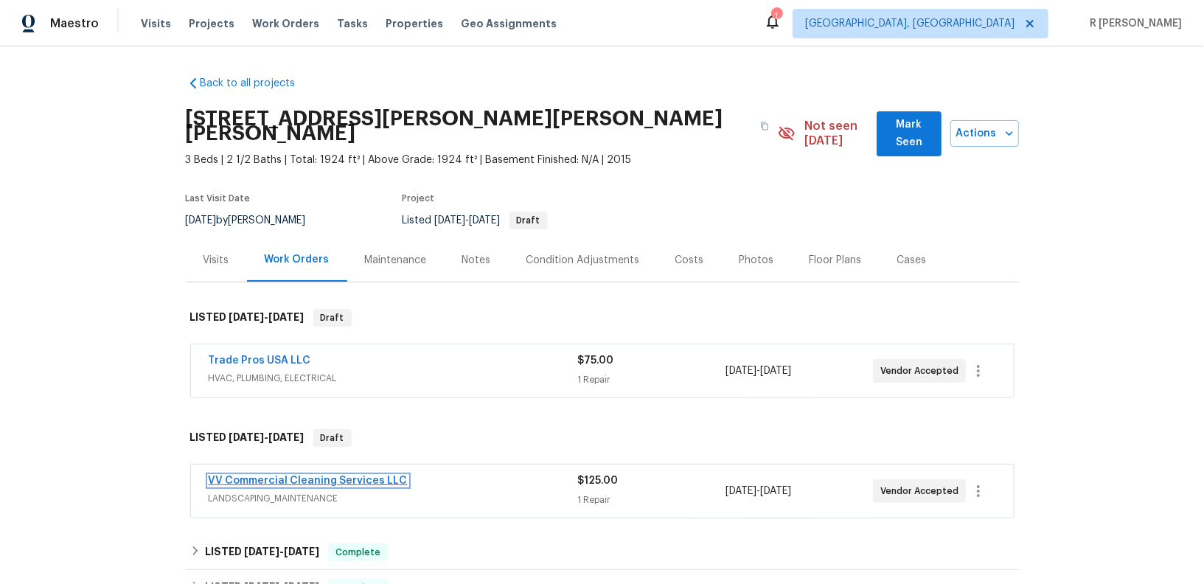
click at [329, 475] on link "VV Commercial Cleaning Services LLC" at bounding box center [308, 480] width 199 height 10
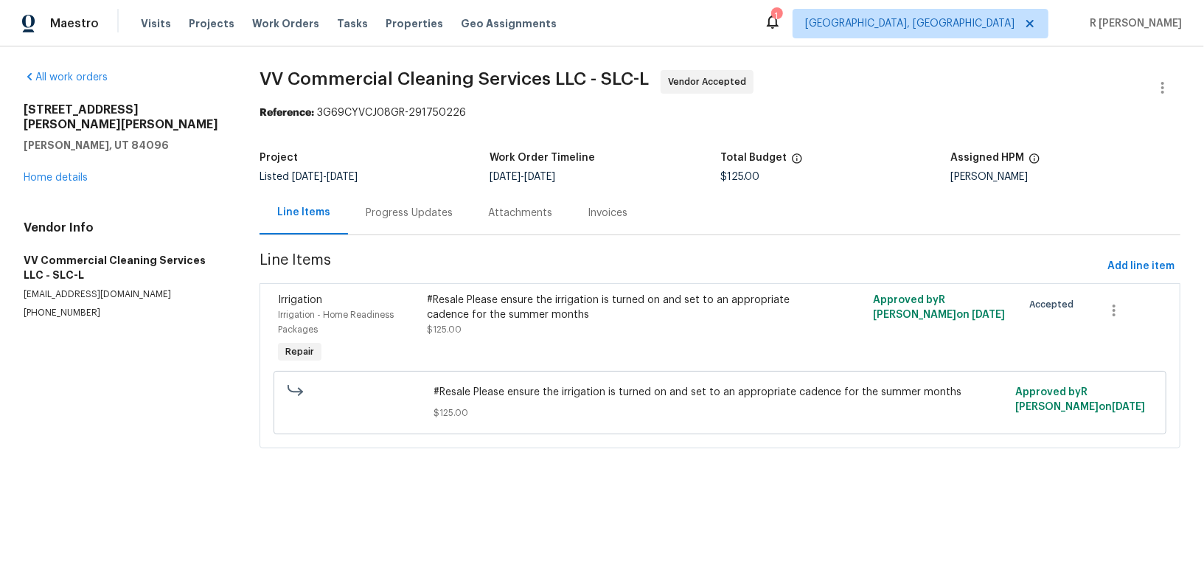
click at [426, 212] on div "Progress Updates" at bounding box center [409, 213] width 87 height 15
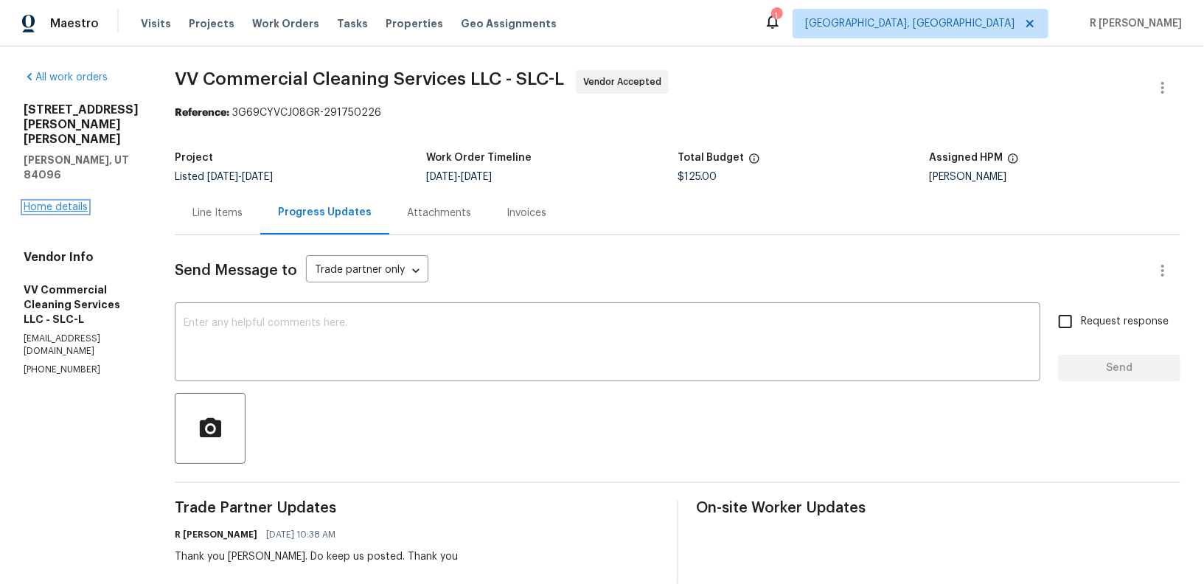
click at [60, 202] on link "Home details" at bounding box center [56, 207] width 64 height 10
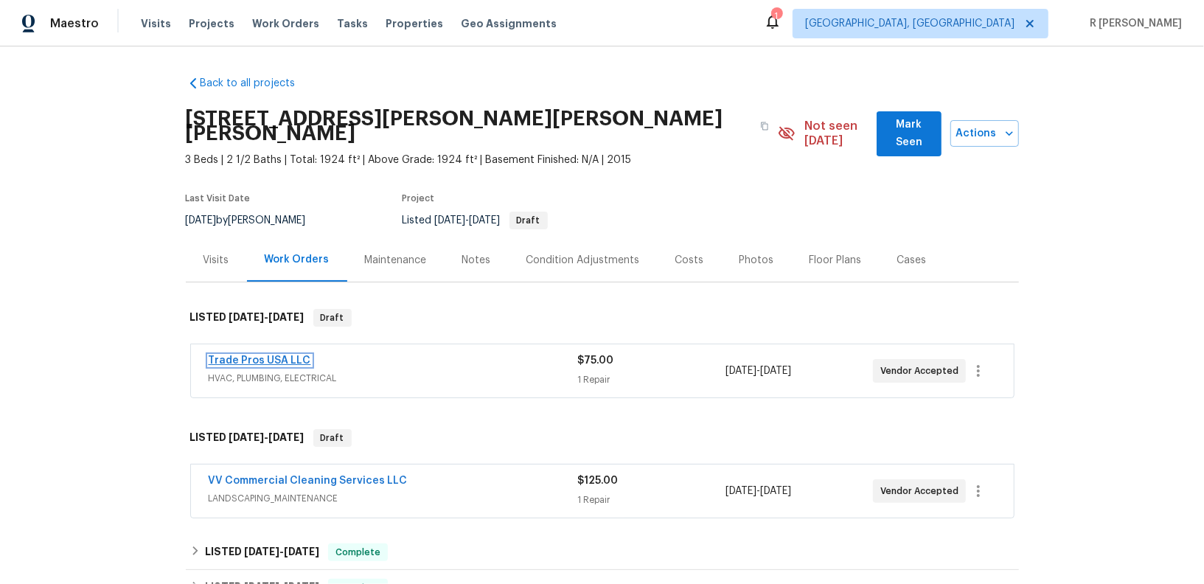
click at [258, 355] on link "Trade Pros USA LLC" at bounding box center [260, 360] width 102 height 10
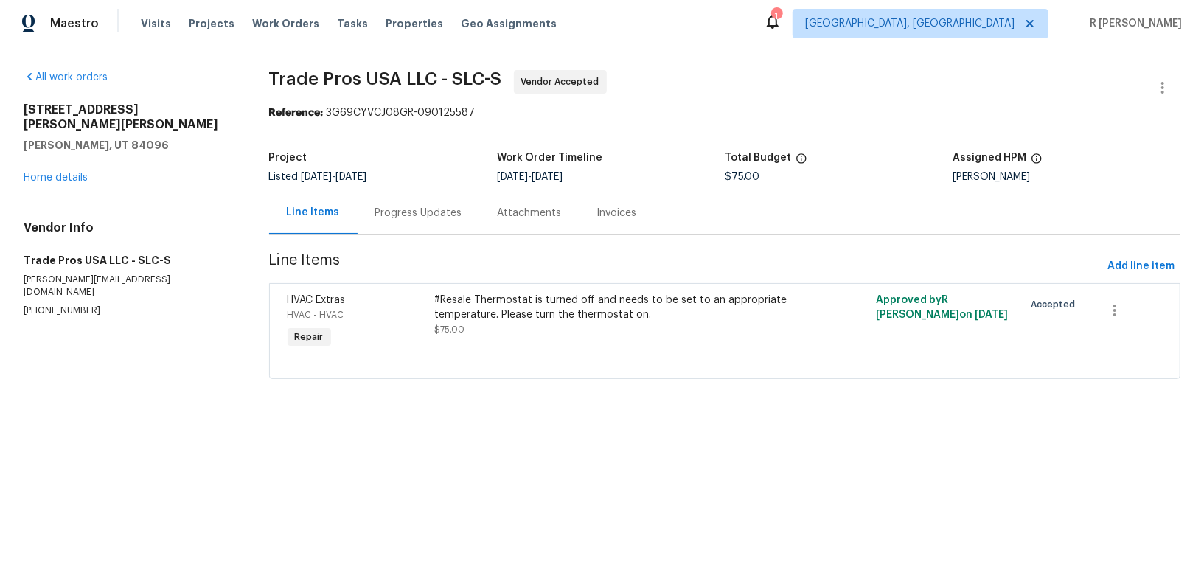
click at [425, 210] on div "Progress Updates" at bounding box center [418, 213] width 87 height 15
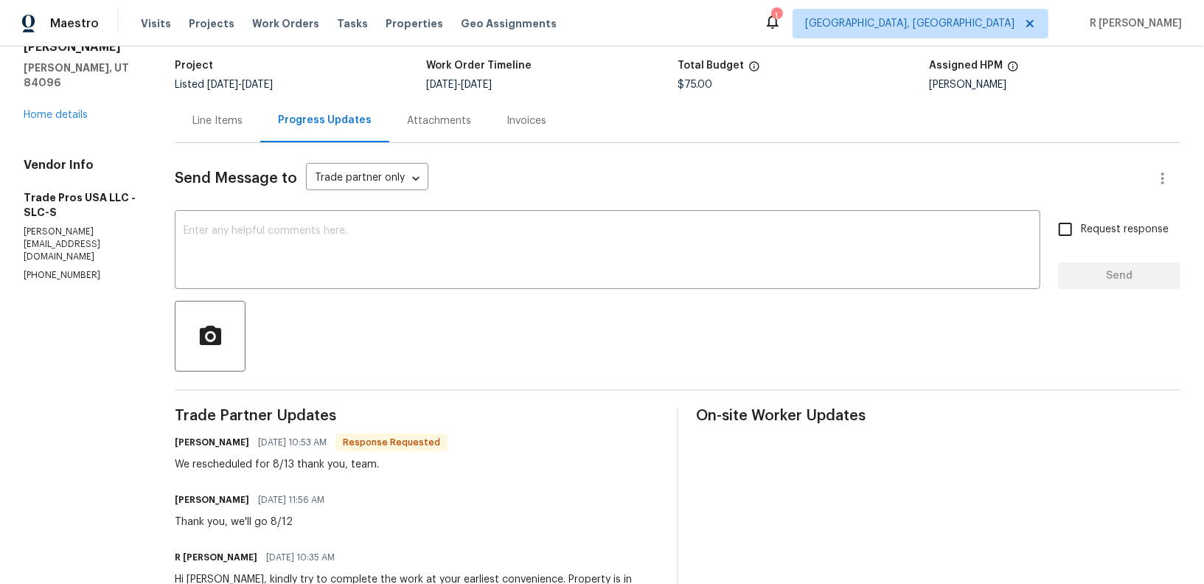
scroll to position [79, 0]
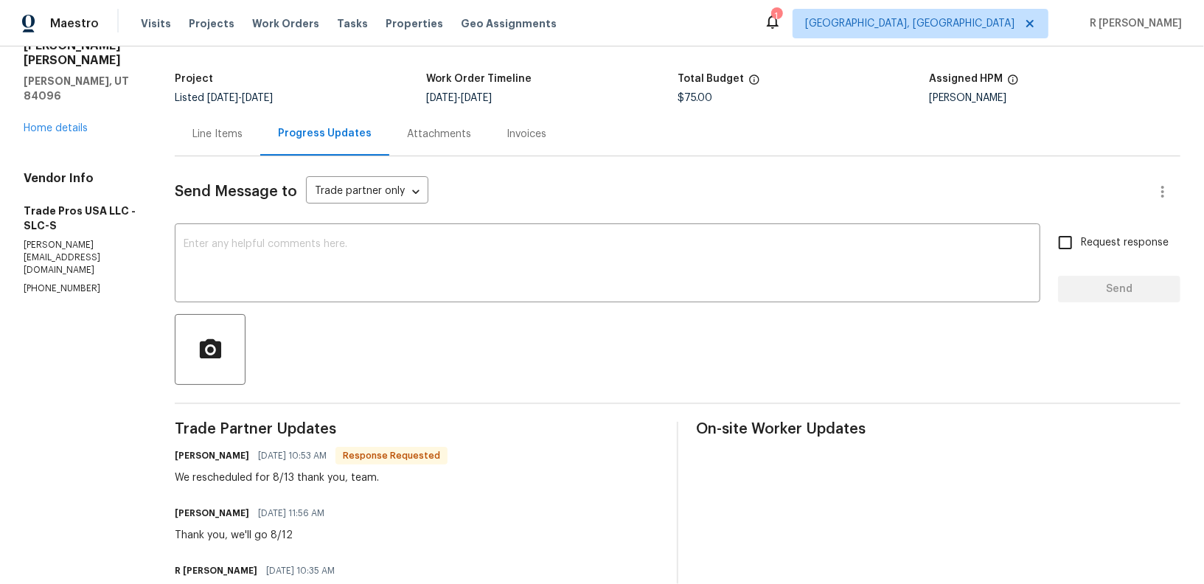
click at [290, 214] on div "Send Message to Trade partner only Trade partner only ​ x ​ Request response Se…" at bounding box center [677, 473] width 1005 height 635
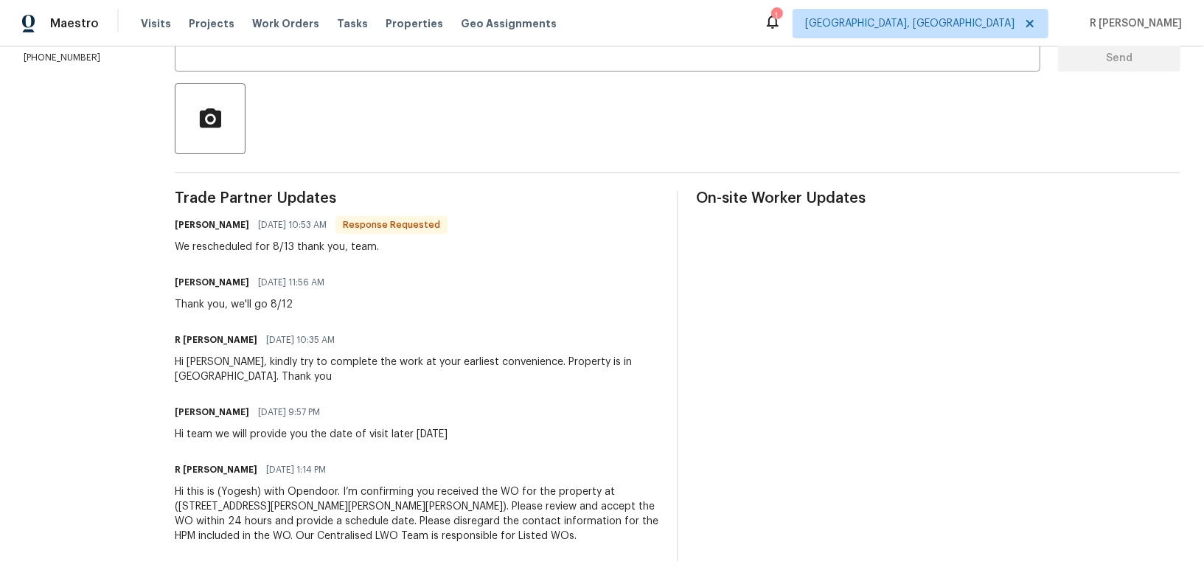
scroll to position [0, 0]
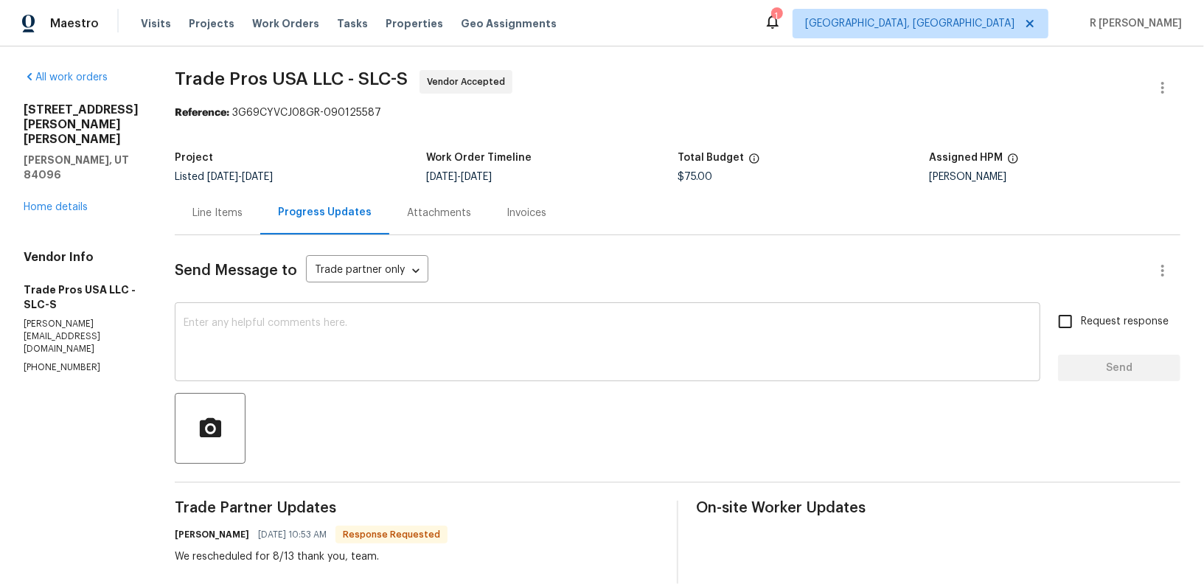
click at [315, 334] on textarea at bounding box center [608, 344] width 848 height 52
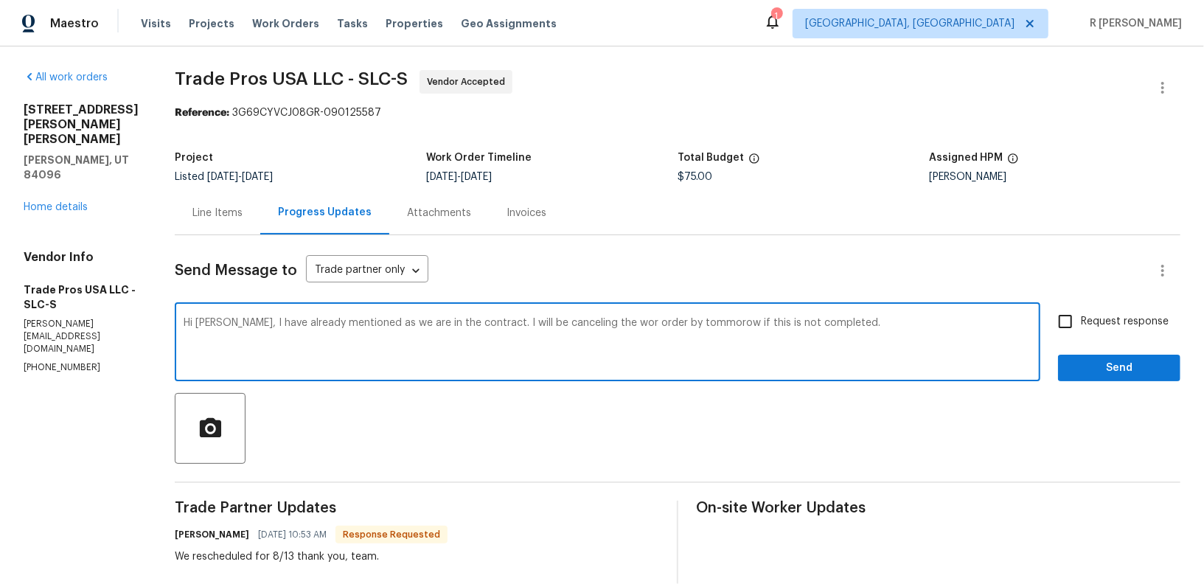
paste textarea "As mentioned earlier, we are currently in the contract. I will need to cancel t…"
type textarea "As mentioned earlier, we are currently in the contract. I will need to cancel t…"
click at [1089, 311] on label "Request response" at bounding box center [1108, 321] width 119 height 31
click at [1080, 311] on input "Request response" at bounding box center [1064, 321] width 31 height 31
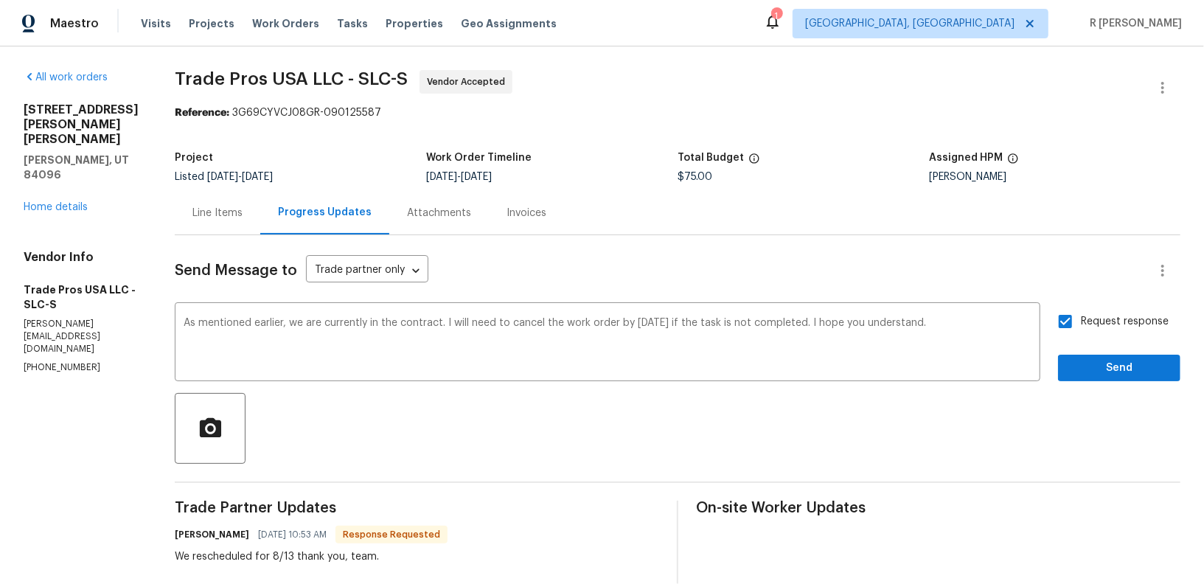
click at [1089, 311] on label "Request response" at bounding box center [1108, 321] width 119 height 31
click at [1080, 311] on input "Request response" at bounding box center [1064, 321] width 31 height 31
checkbox input "false"
click at [1092, 374] on span "Send" at bounding box center [1118, 368] width 99 height 18
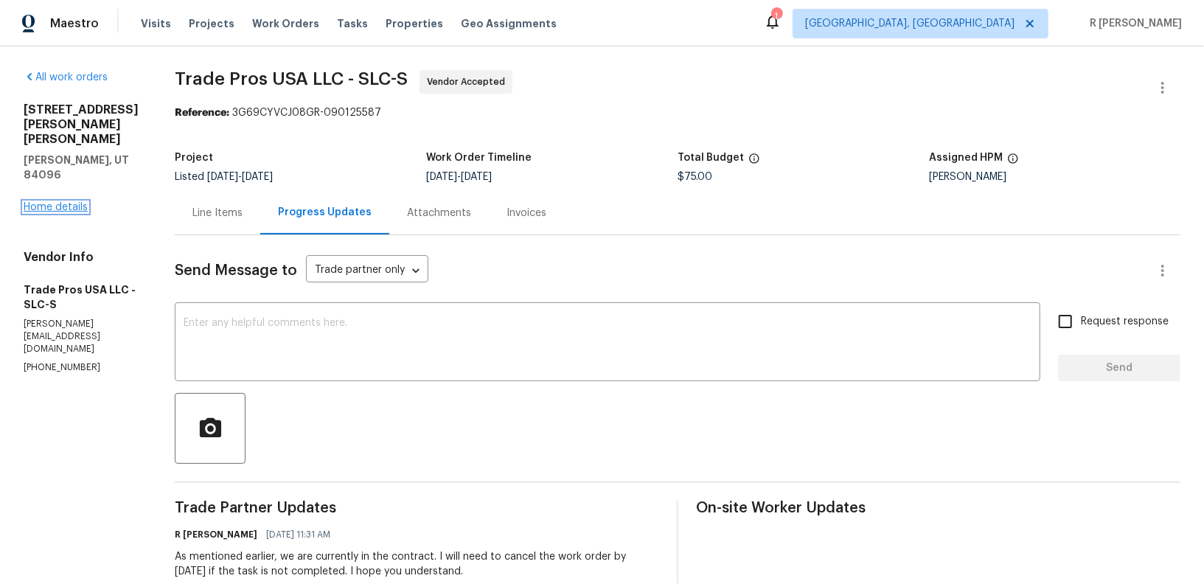
click at [79, 202] on link "Home details" at bounding box center [56, 207] width 64 height 10
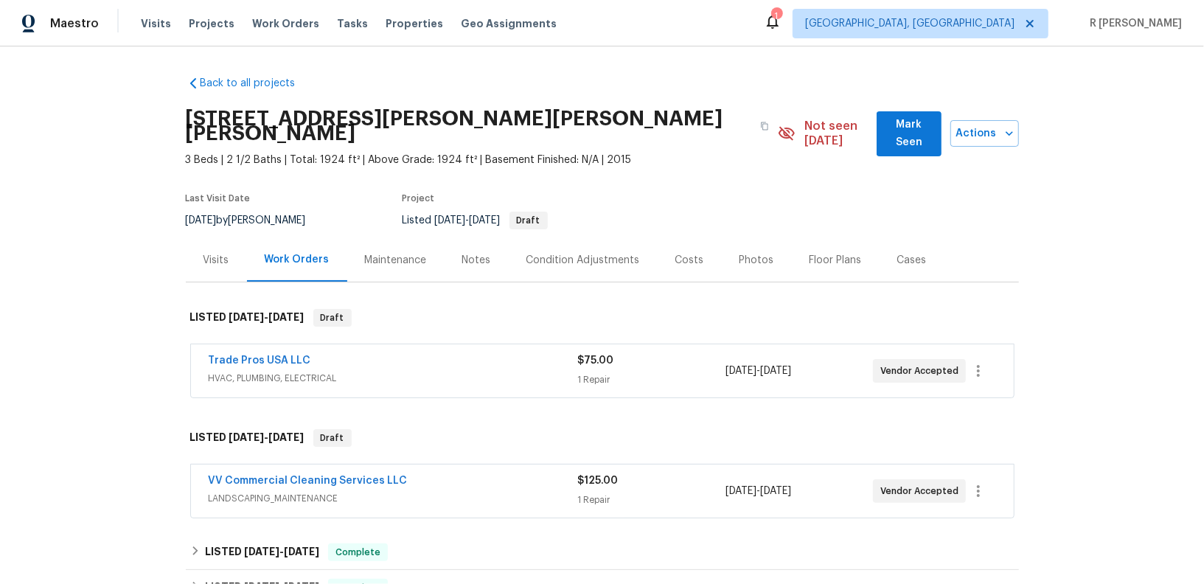
click at [282, 473] on span "VV Commercial Cleaning Services LLC" at bounding box center [308, 480] width 199 height 15
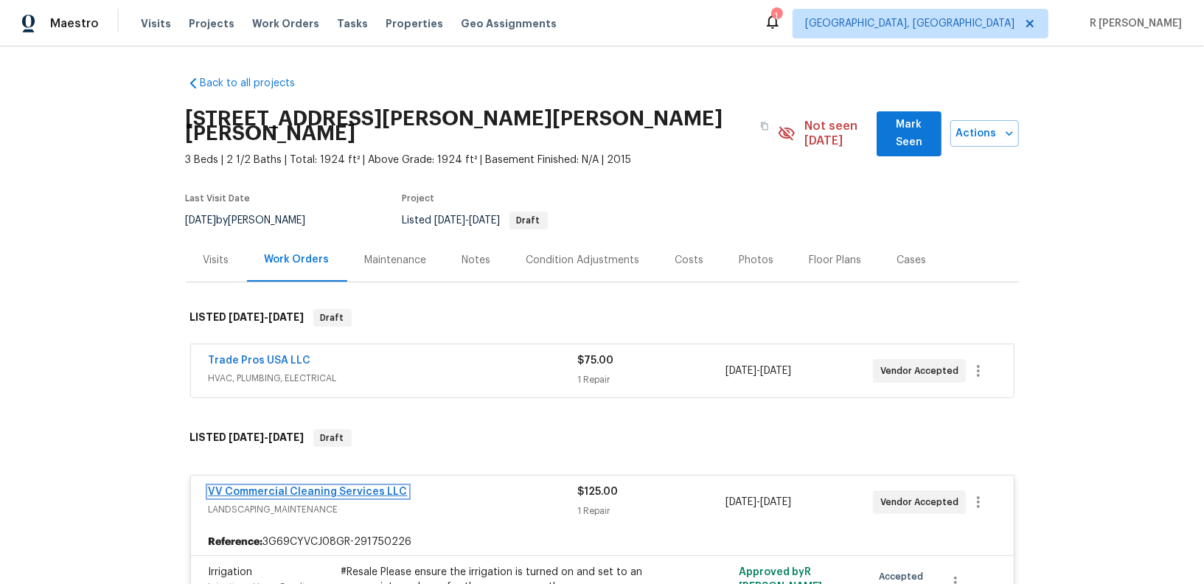
click at [263, 486] on link "VV Commercial Cleaning Services LLC" at bounding box center [308, 491] width 199 height 10
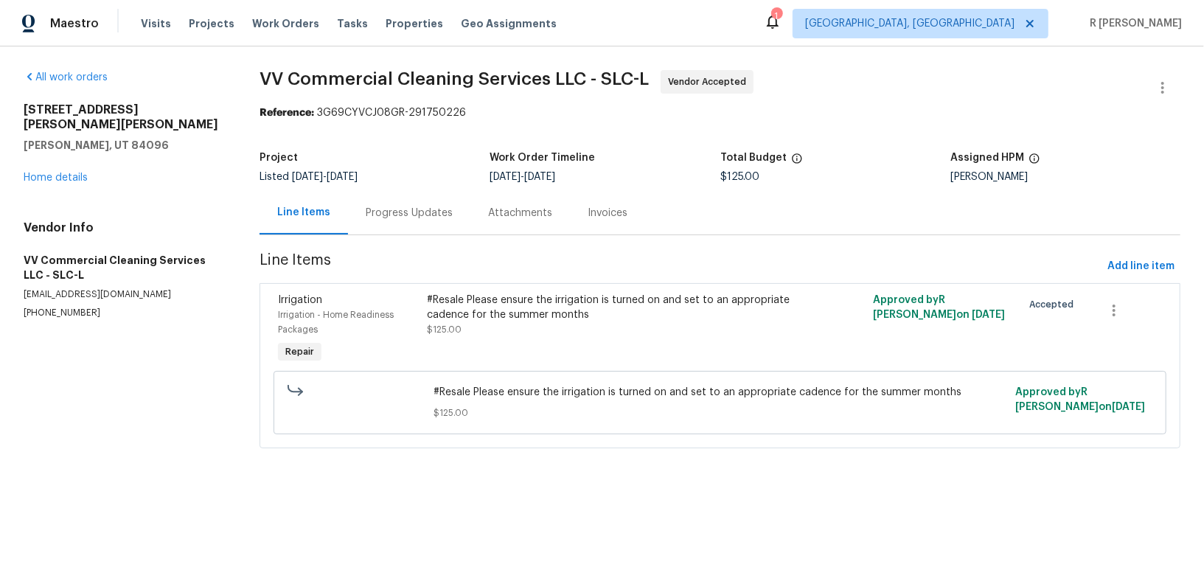
click at [397, 199] on div "Progress Updates" at bounding box center [409, 212] width 122 height 43
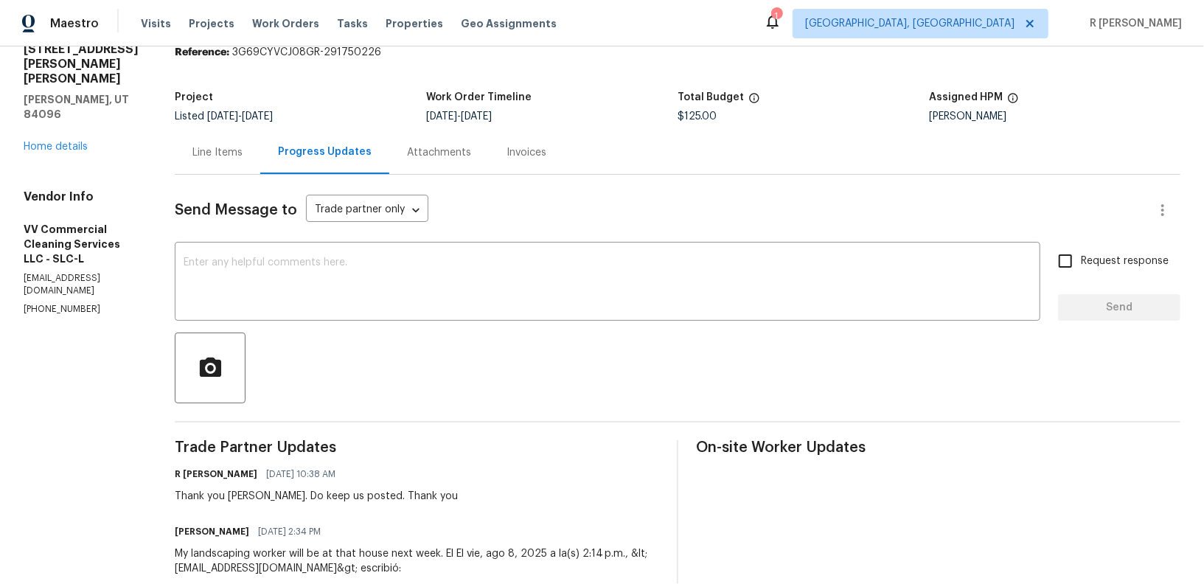
scroll to position [195, 0]
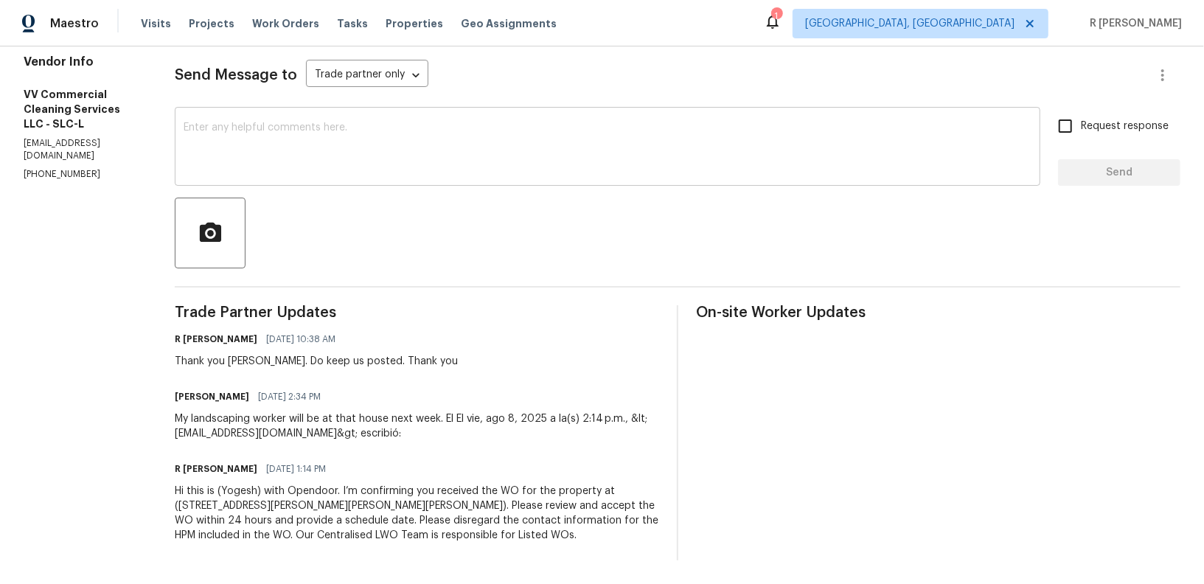
click at [448, 152] on textarea at bounding box center [608, 148] width 848 height 52
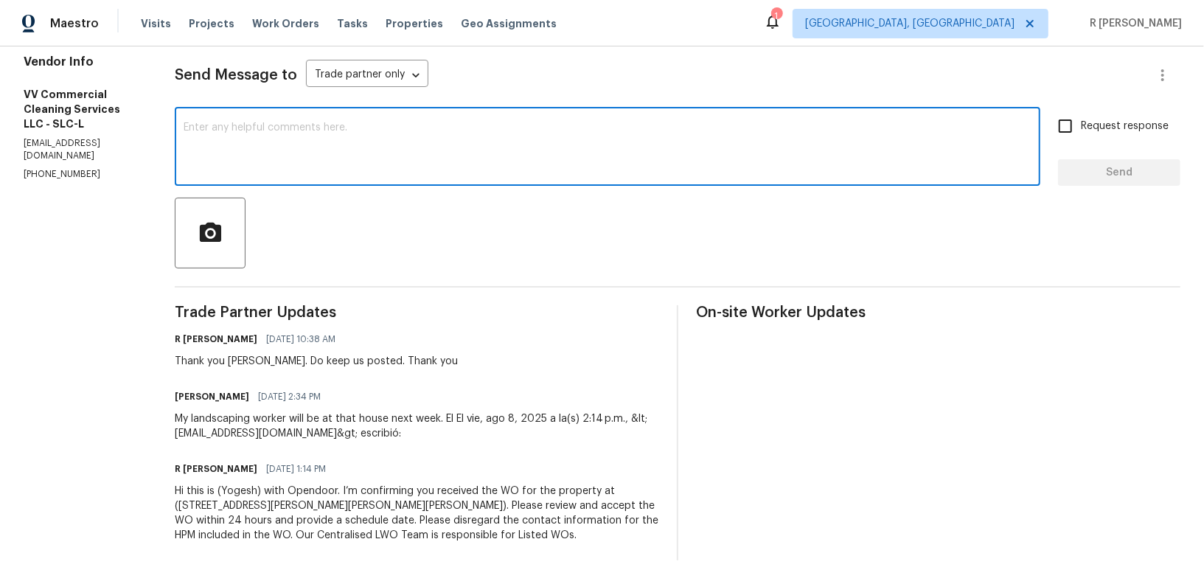
paste textarea "Hi Team, can we get a status update on the work order? Thanks!"
type textarea "Hi Team, can we get a status update on the work order? Thanks!"
click at [1075, 161] on button "Send" at bounding box center [1119, 172] width 122 height 27
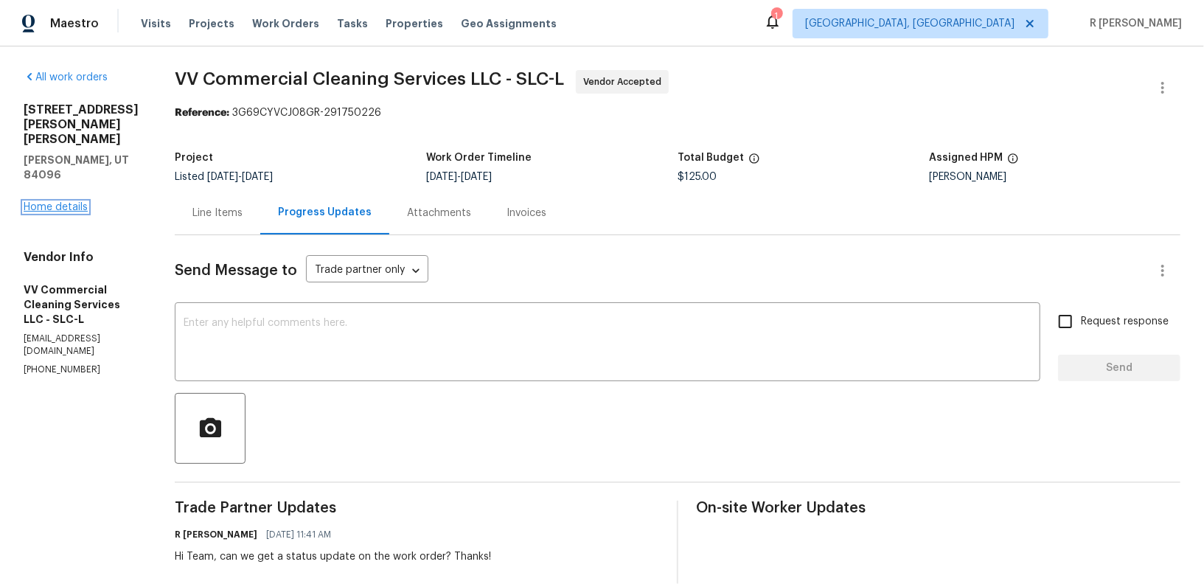
click at [64, 202] on link "Home details" at bounding box center [56, 207] width 64 height 10
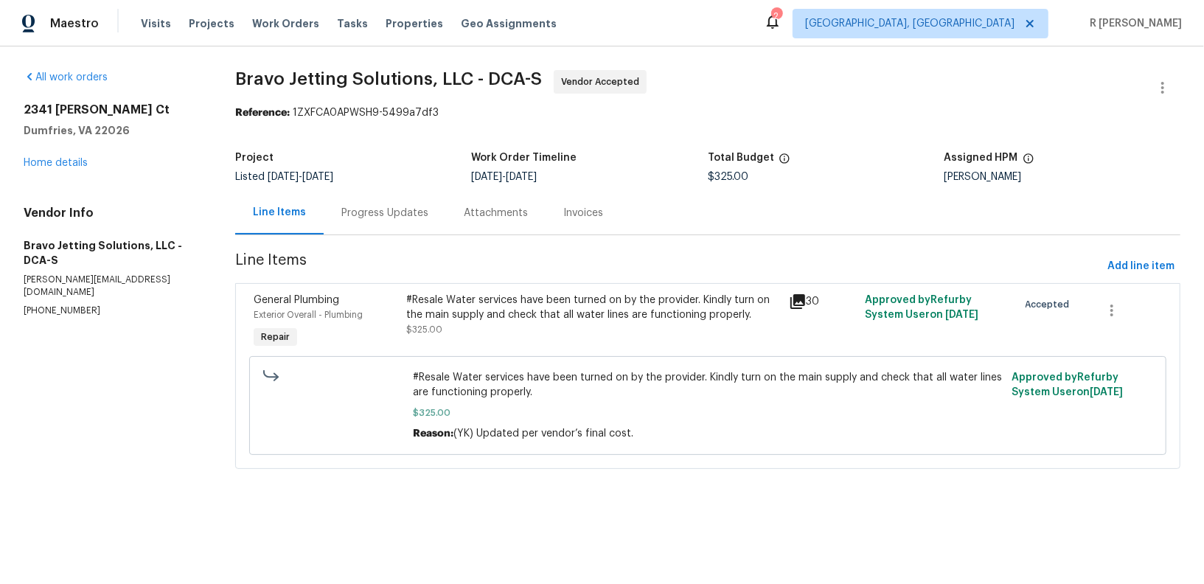
click at [184, 366] on section "All work orders [STREET_ADDRESS][PERSON_NAME] Home details Vendor Info Bravo Je…" at bounding box center [112, 278] width 176 height 416
click at [207, 427] on div "All work orders 2341 [PERSON_NAME] Ct [GEOGRAPHIC_DATA] Home details Vendor Inf…" at bounding box center [602, 278] width 1204 height 464
click at [354, 215] on div "Progress Updates" at bounding box center [384, 213] width 87 height 15
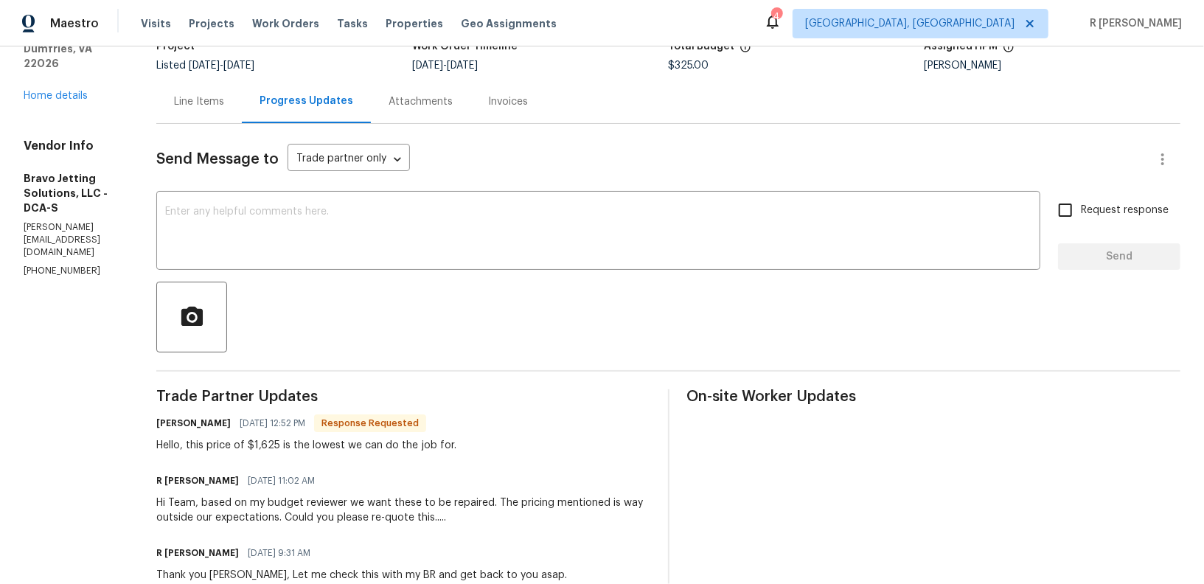
scroll to position [112, 0]
click at [330, 494] on div "[PERSON_NAME] [DATE] 11:02 AM Hi Team, based on my budget reviewer we want thes…" at bounding box center [403, 496] width 494 height 55
click at [320, 438] on div "Hello, this price of $1,625 is the lowest we can do the job for." at bounding box center [306, 444] width 300 height 15
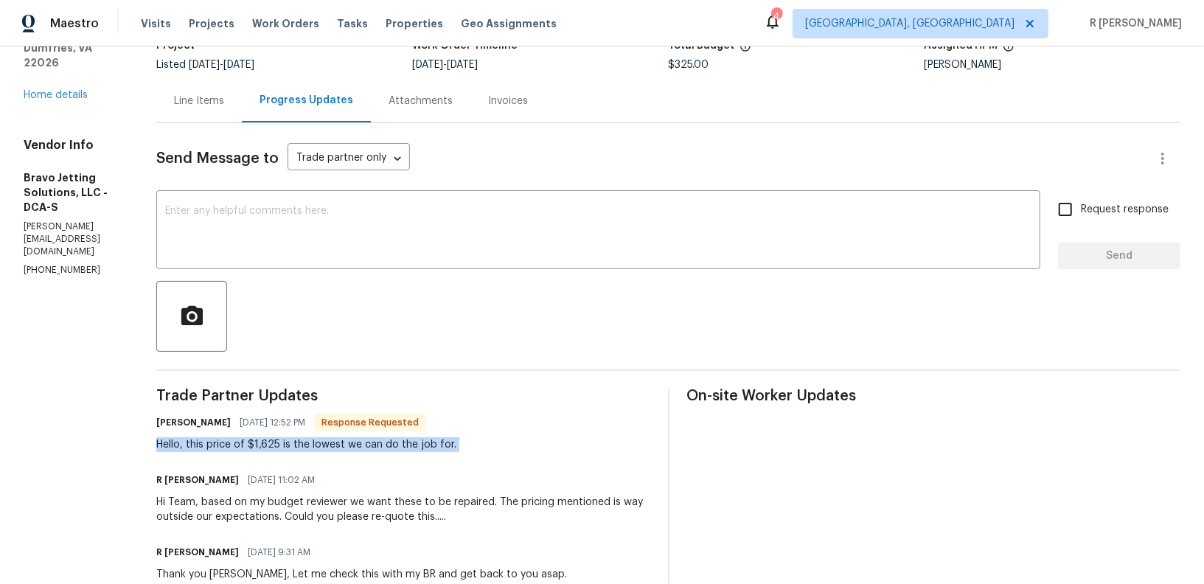
copy div "Hello, this price of $1,625 is the lowest we can do the job for."
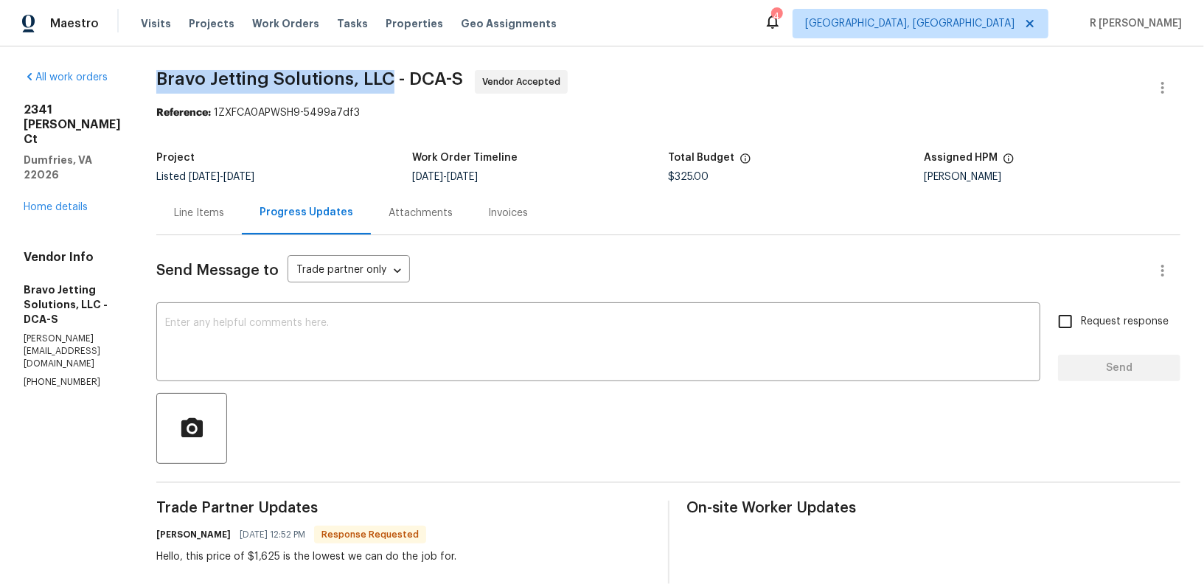
drag, startPoint x: 436, startPoint y: 74, endPoint x: 198, endPoint y: 71, distance: 237.3
copy span "Bravo Jetting Solutions, LLC"
click at [56, 202] on link "Home details" at bounding box center [56, 207] width 64 height 10
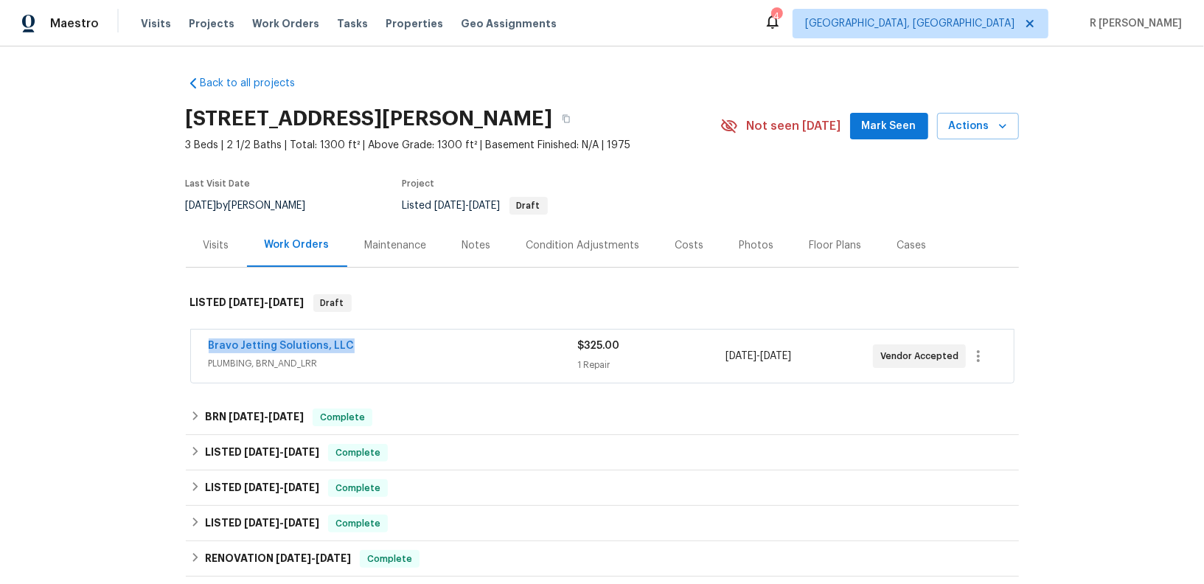
drag, startPoint x: 363, startPoint y: 340, endPoint x: 119, endPoint y: 335, distance: 244.0
click at [119, 335] on div "Back to all projects [STREET_ADDRESS][PERSON_NAME] 3 Beds | 2 1/2 Baths | Total…" at bounding box center [602, 314] width 1204 height 537
copy link "Bravo Jetting Solutions, LLC"
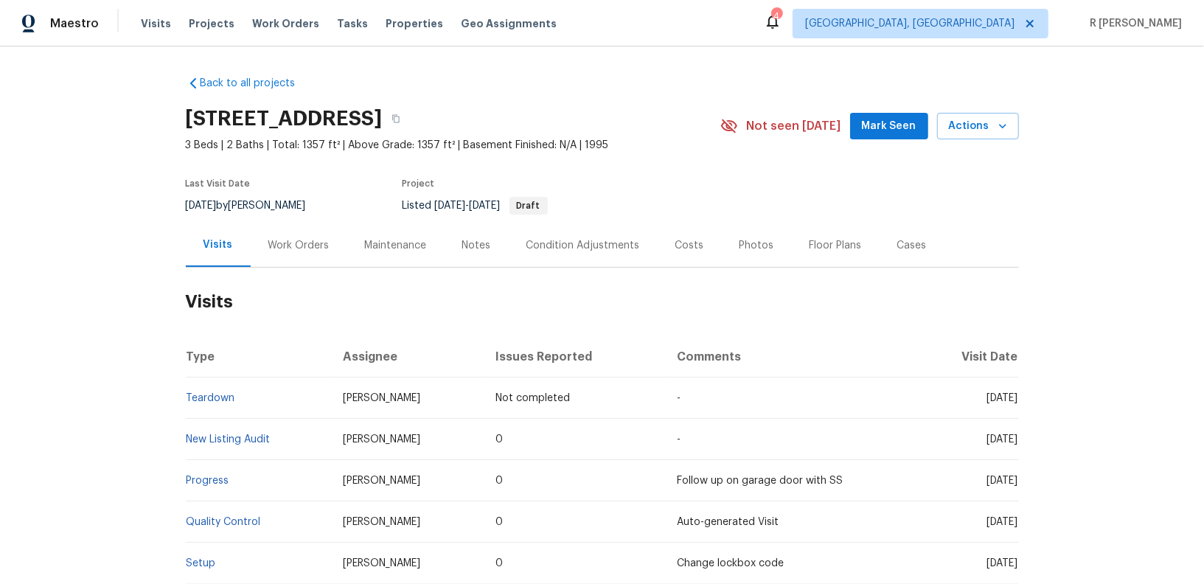
click at [317, 230] on div "Work Orders" at bounding box center [299, 244] width 97 height 43
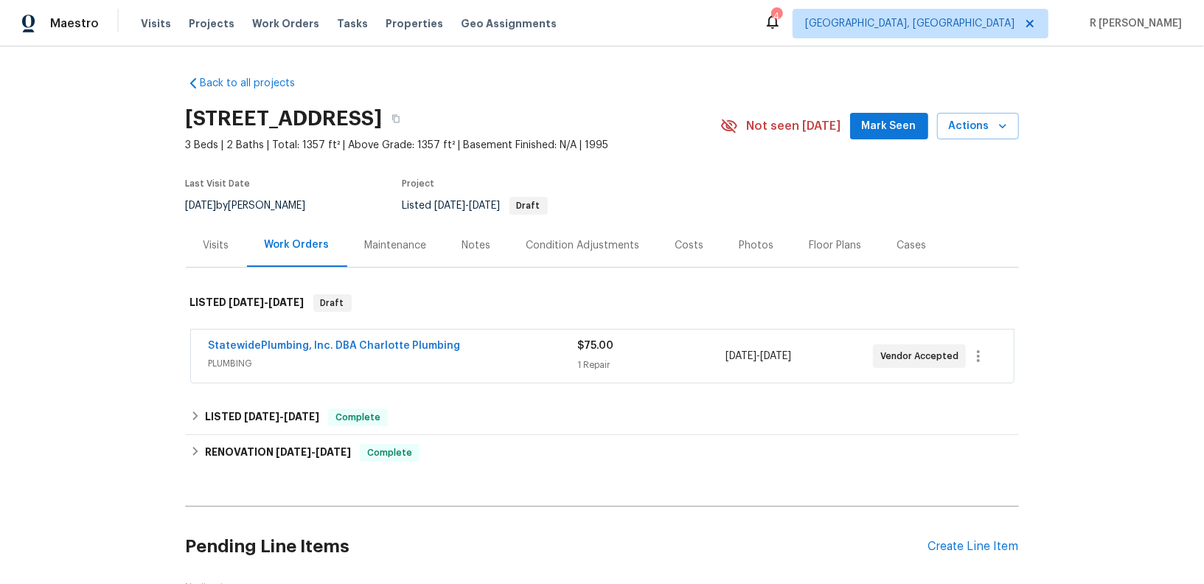
click at [242, 336] on div "StatewidePlumbing, Inc. DBA Charlotte Plumbing PLUMBING $75.00 1 Repair [DATE] …" at bounding box center [602, 355] width 822 height 53
click at [389, 349] on link "StatewidePlumbing, Inc. DBA Charlotte Plumbing" at bounding box center [335, 345] width 252 height 10
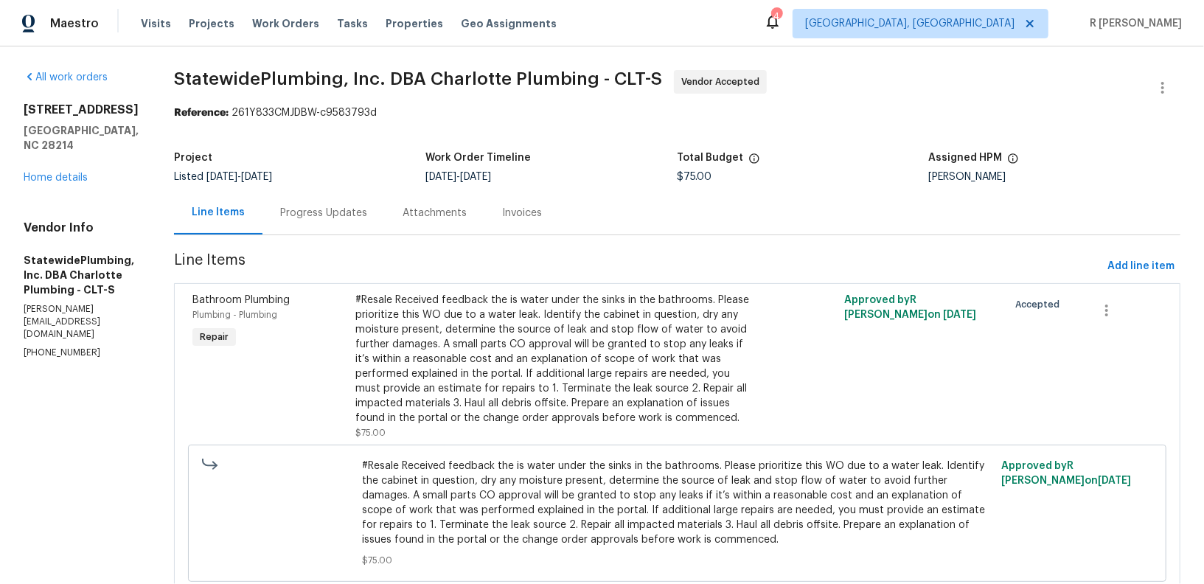
click at [340, 226] on div "Progress Updates" at bounding box center [323, 212] width 122 height 43
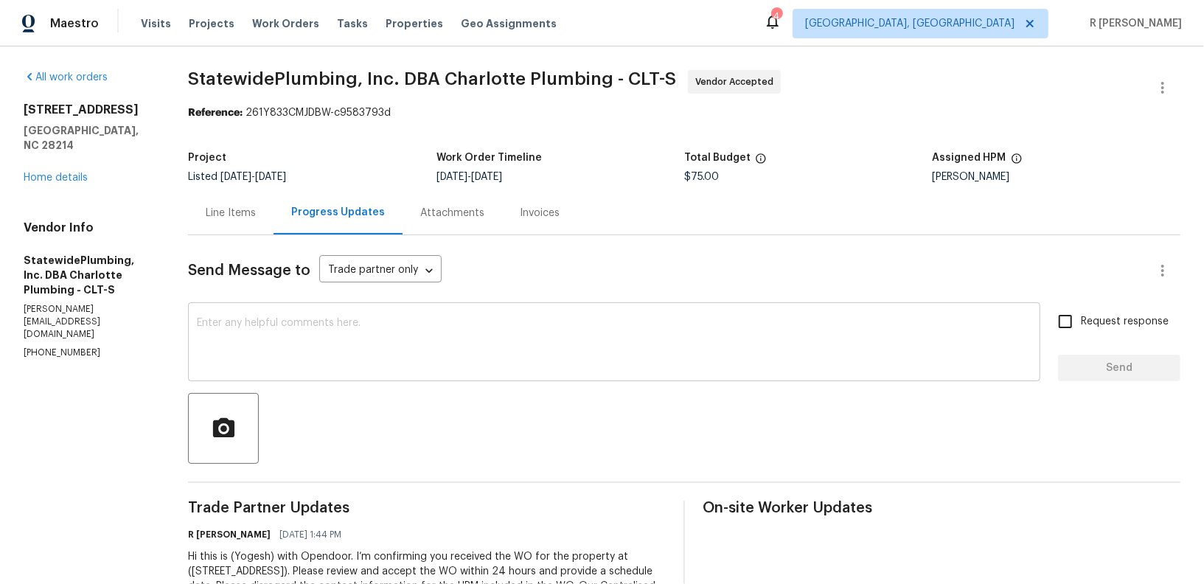
click at [460, 347] on textarea at bounding box center [614, 344] width 834 height 52
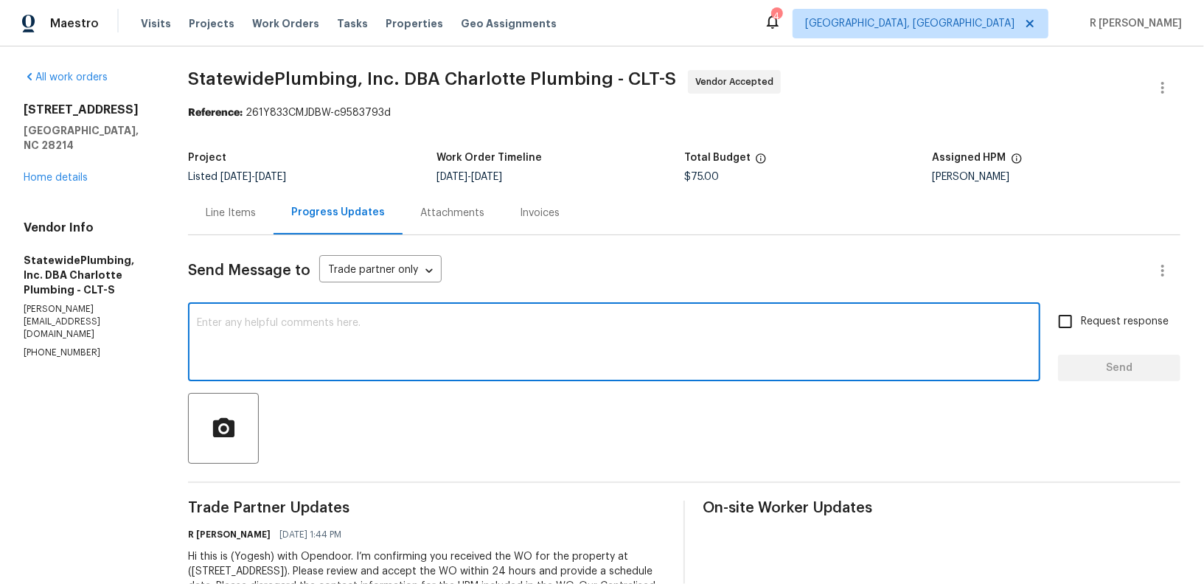
paste textarea "Hi Team, can we get a status update on the work order? Thanks!"
type textarea "Hi Team, can we get a status update on the work order? Thanks!"
click at [1087, 320] on span "Request response" at bounding box center [1124, 321] width 88 height 15
click at [1080, 320] on input "Request response" at bounding box center [1064, 321] width 31 height 31
checkbox input "true"
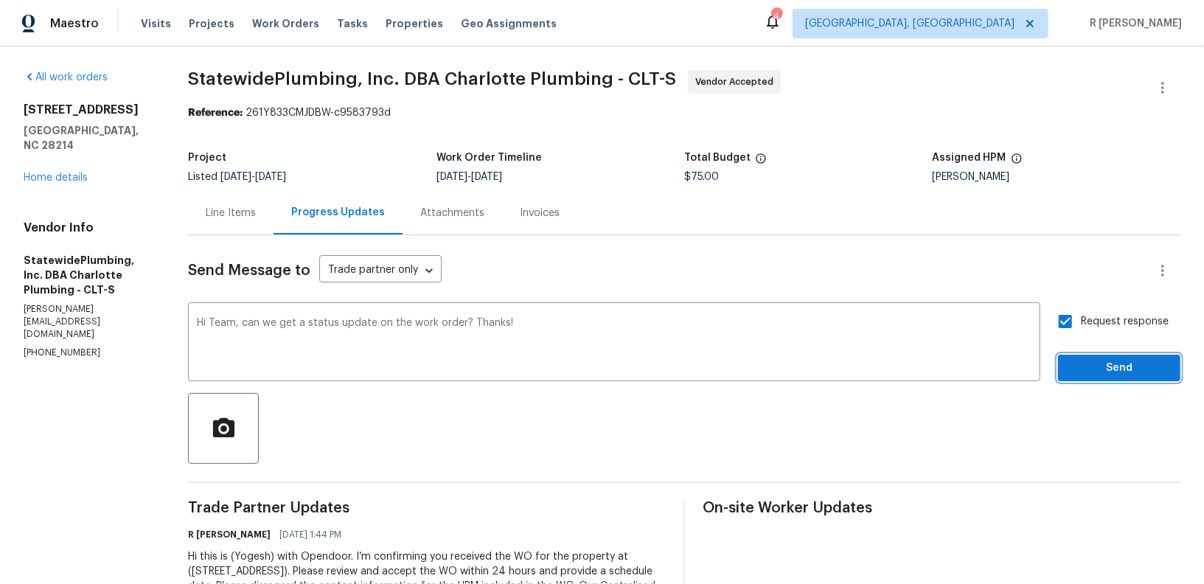
click at [1094, 369] on span "Send" at bounding box center [1118, 368] width 99 height 18
